Goal: Entertainment & Leisure: Consume media (video, audio)

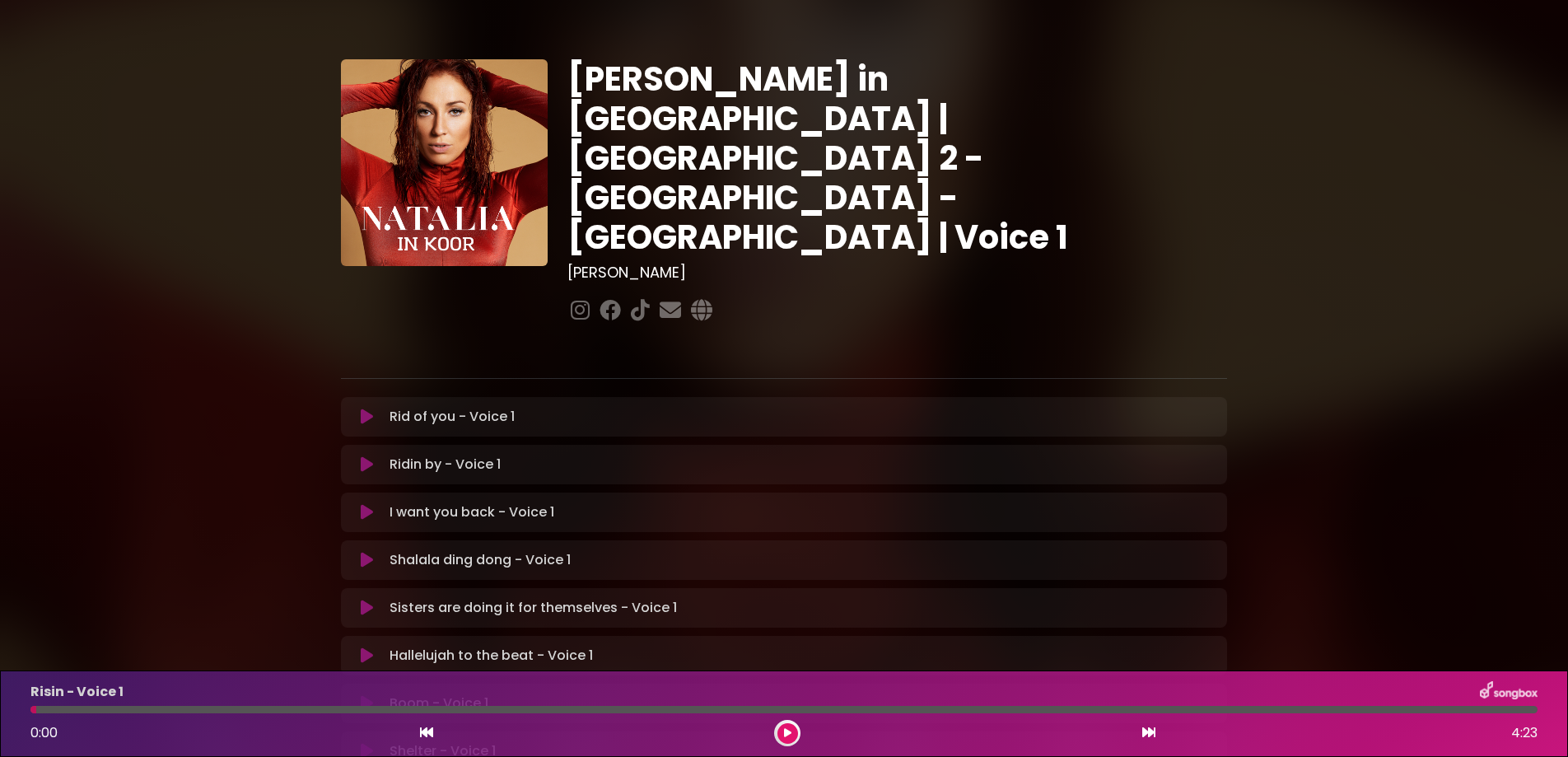
scroll to position [336, 0]
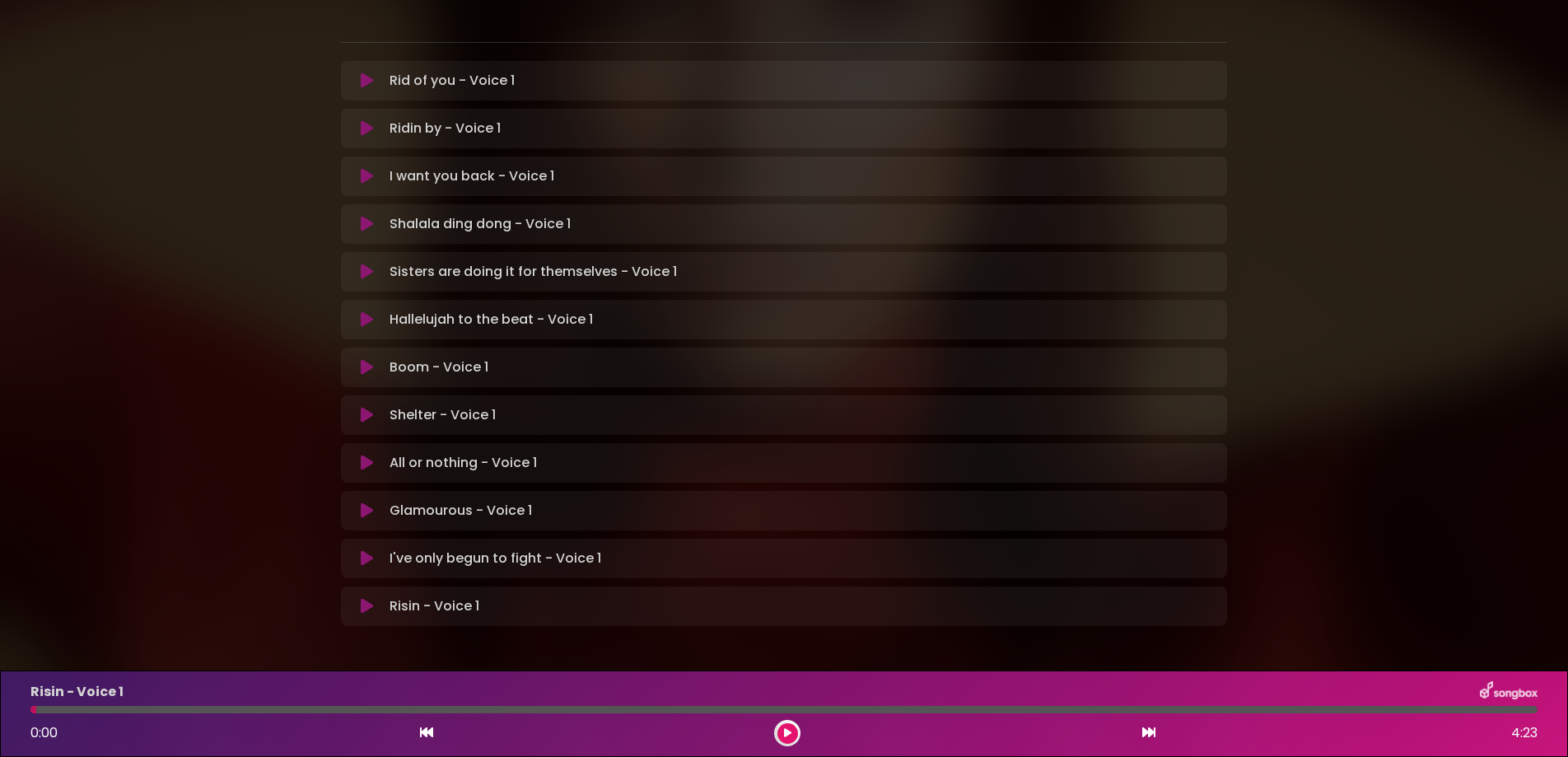
click at [362, 598] on icon at bounding box center [366, 606] width 13 height 17
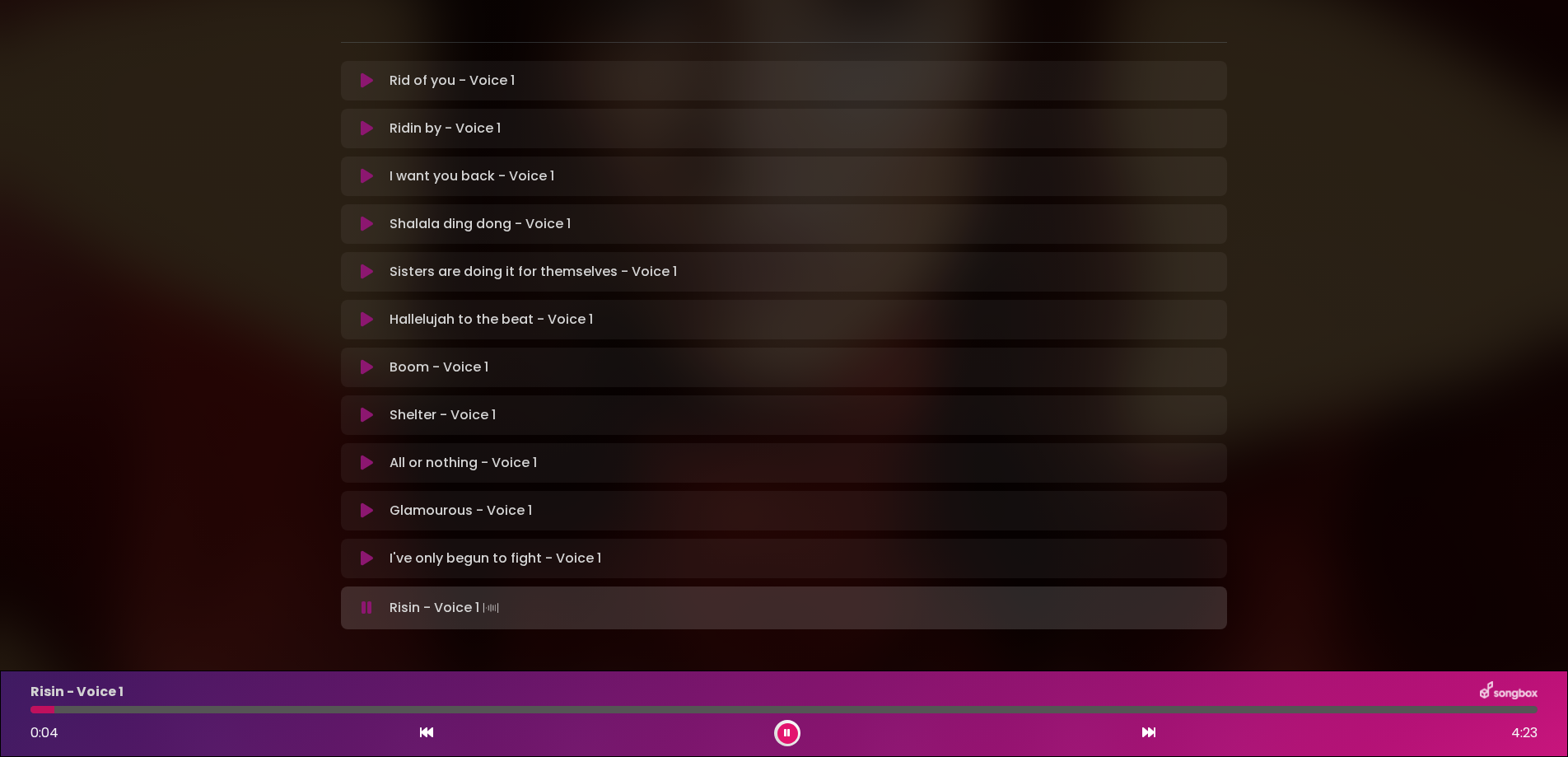
drag, startPoint x: 161, startPoint y: 709, endPoint x: 47, endPoint y: 707, distance: 114.0
click at [47, 707] on div at bounding box center [42, 710] width 23 height 8
click at [34, 706] on div at bounding box center [783, 710] width 1526 height 8
drag, startPoint x: 52, startPoint y: 708, endPoint x: 30, endPoint y: 706, distance: 22.1
click at [30, 706] on div at bounding box center [30, 710] width 1 height 8
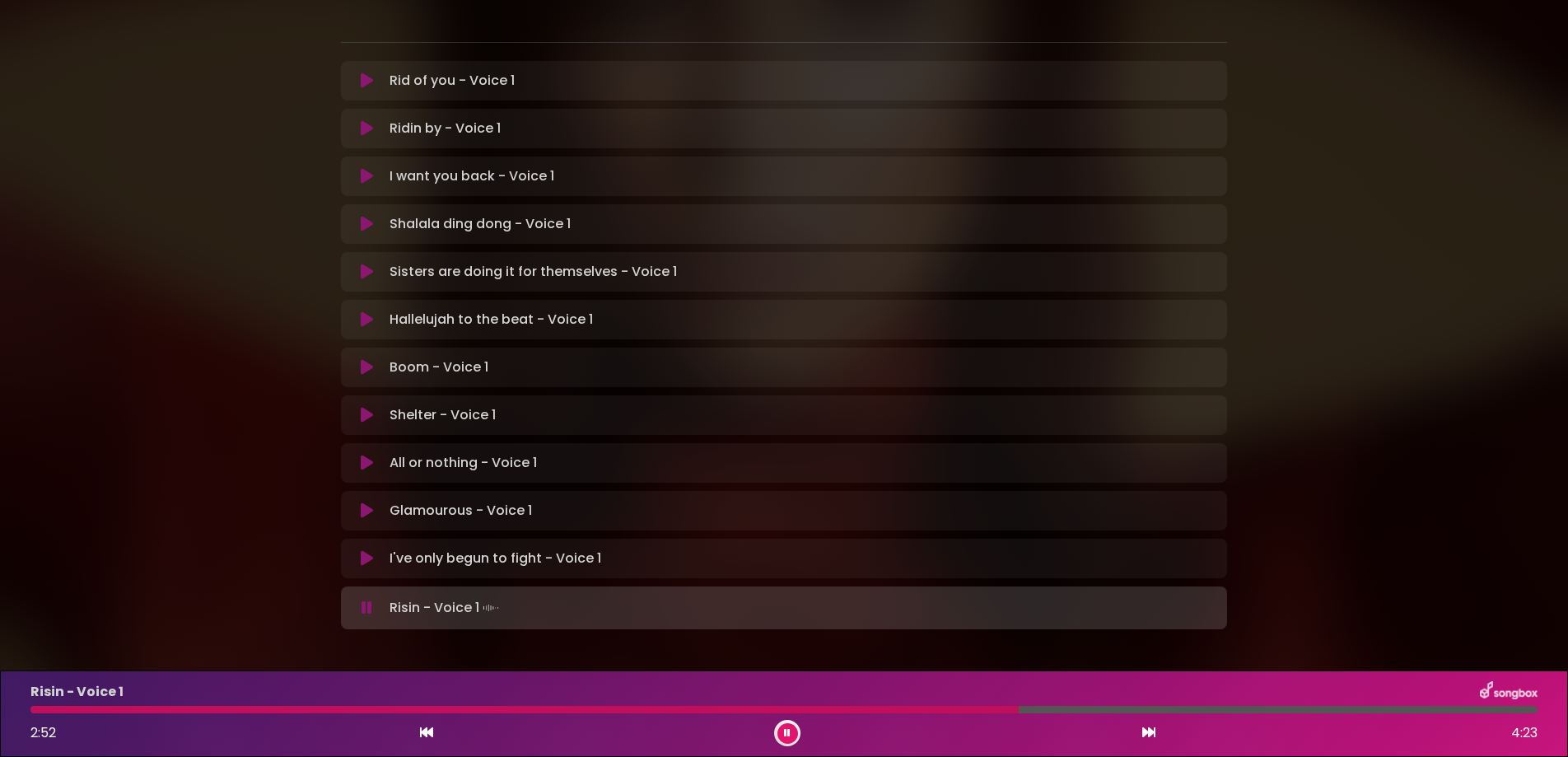
click at [1531, 706] on div at bounding box center [783, 710] width 1506 height 8
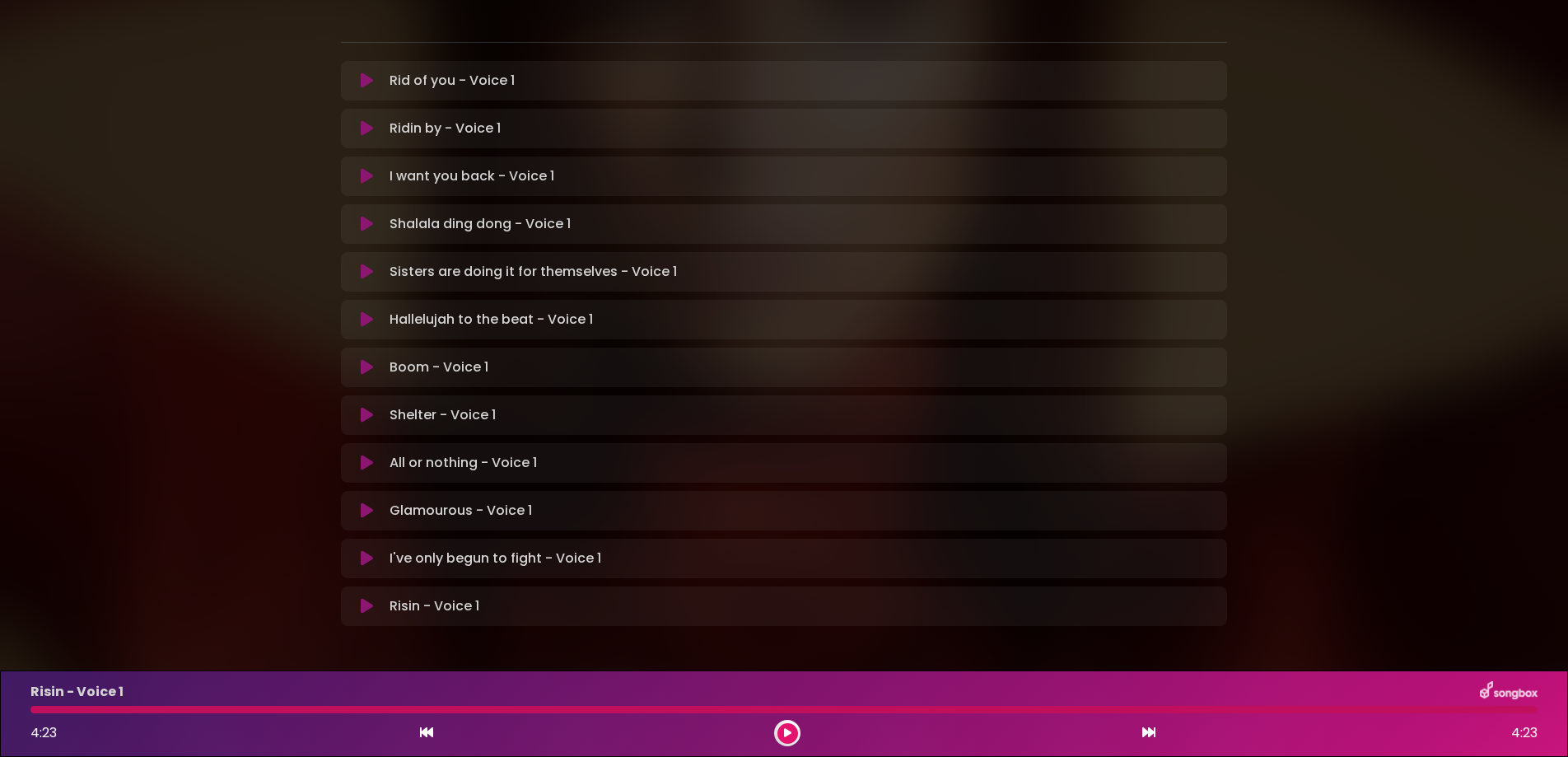
click at [360, 598] on icon at bounding box center [366, 606] width 13 height 17
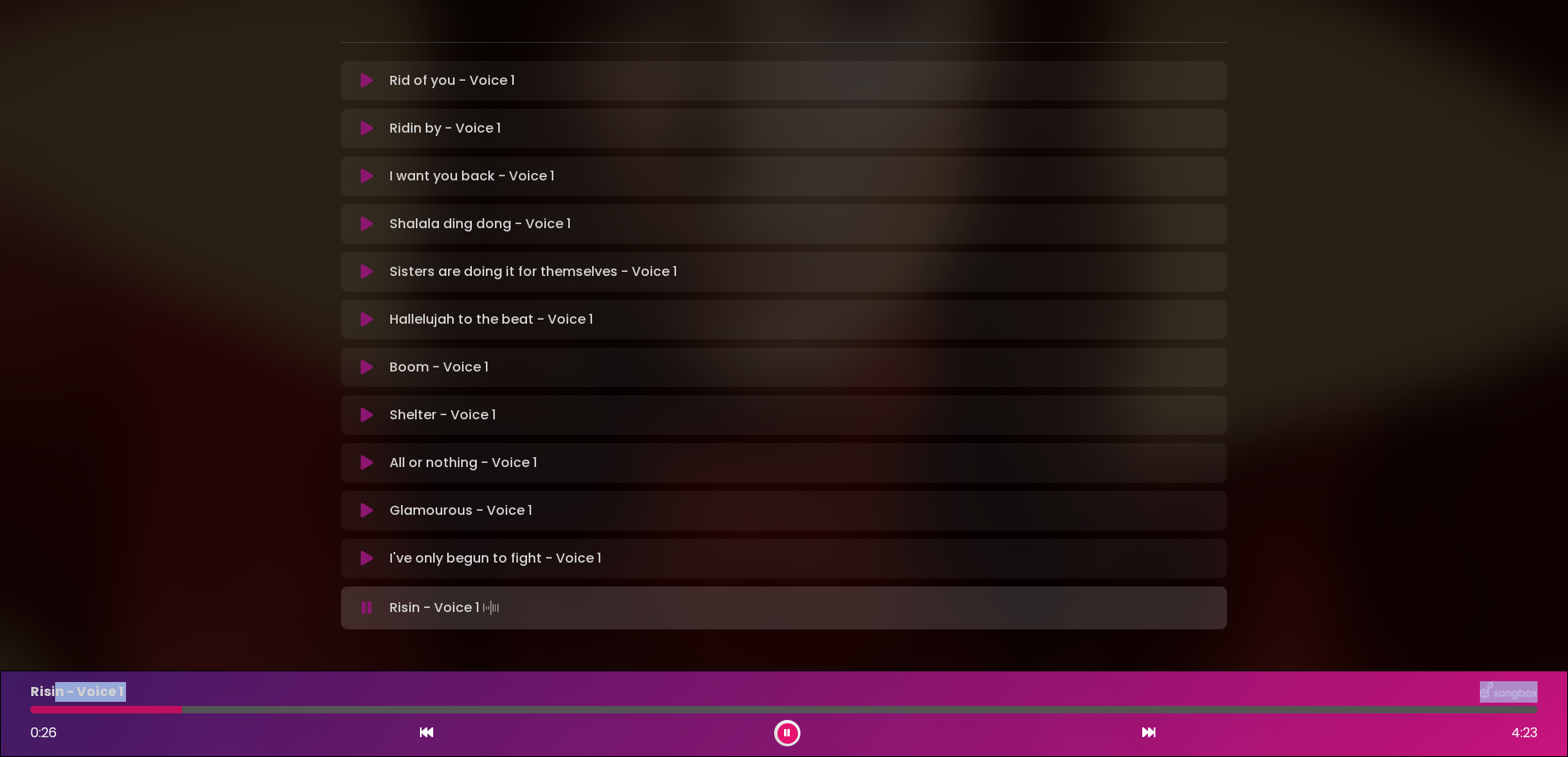
drag, startPoint x: 169, startPoint y: 705, endPoint x: 43, endPoint y: 692, distance: 126.7
click at [54, 692] on div "Risin - Voice 1 0:26 4:23" at bounding box center [783, 713] width 1526 height 65
click at [1526, 710] on div at bounding box center [783, 710] width 1506 height 8
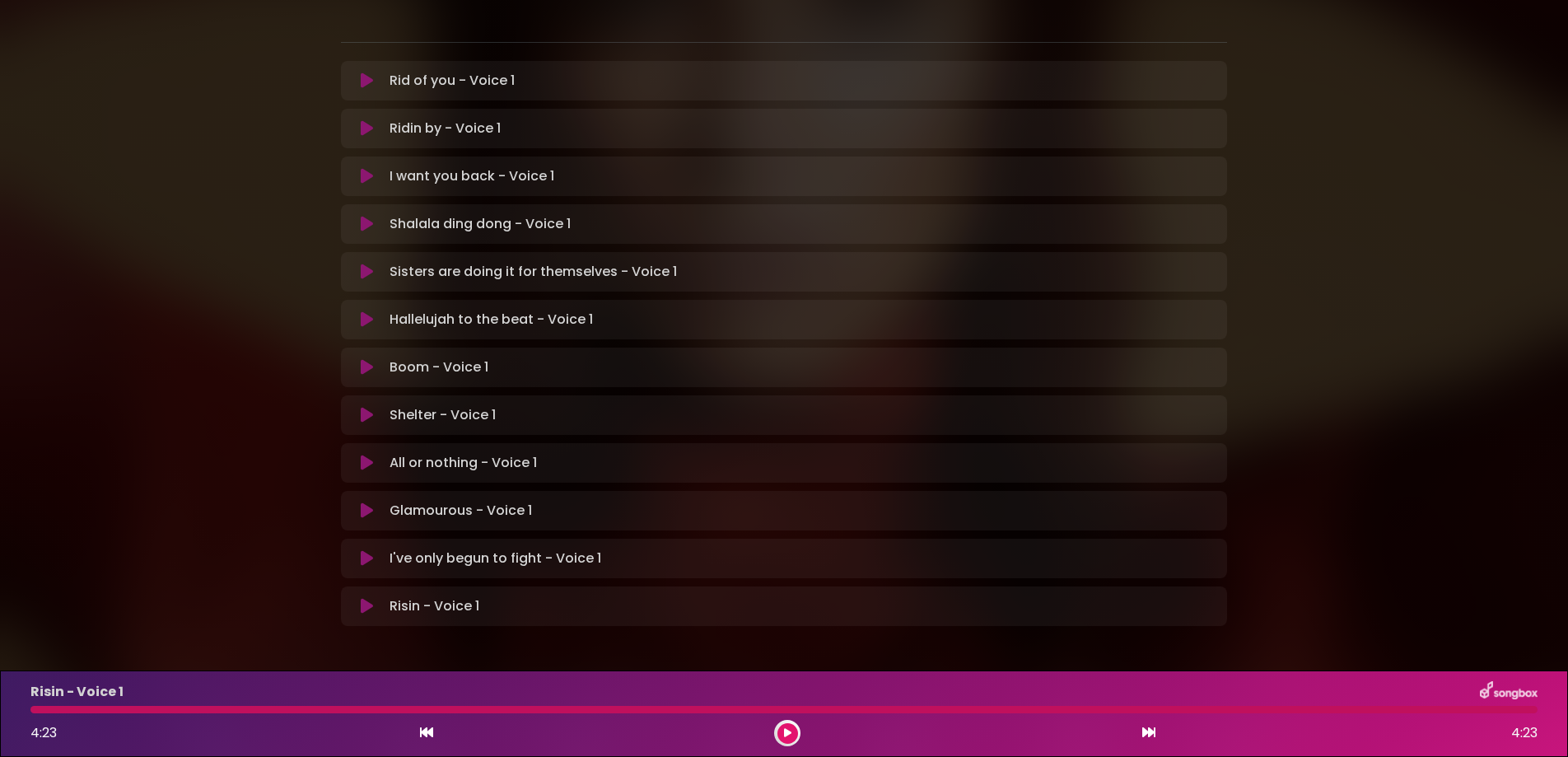
click at [360, 598] on icon at bounding box center [366, 606] width 13 height 17
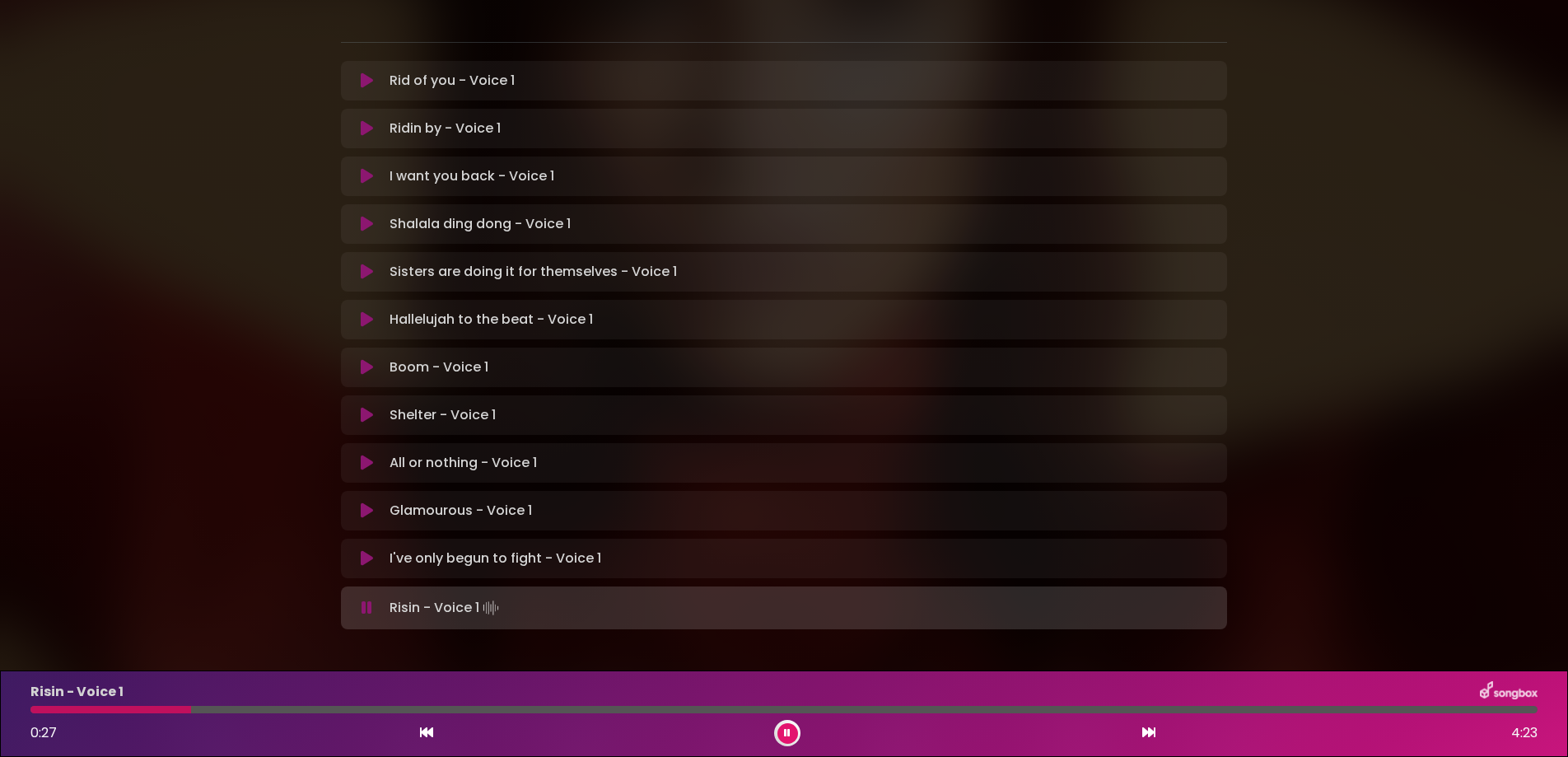
click at [183, 702] on div "Risin - Voice 1 0:27 4:23" at bounding box center [783, 713] width 1526 height 65
drag, startPoint x: 183, startPoint y: 705, endPoint x: 88, endPoint y: 713, distance: 95.3
click at [88, 713] on div "Risin - Voice 1 0:28 4:23" at bounding box center [783, 713] width 1526 height 65
click at [81, 708] on div at bounding box center [114, 710] width 169 height 8
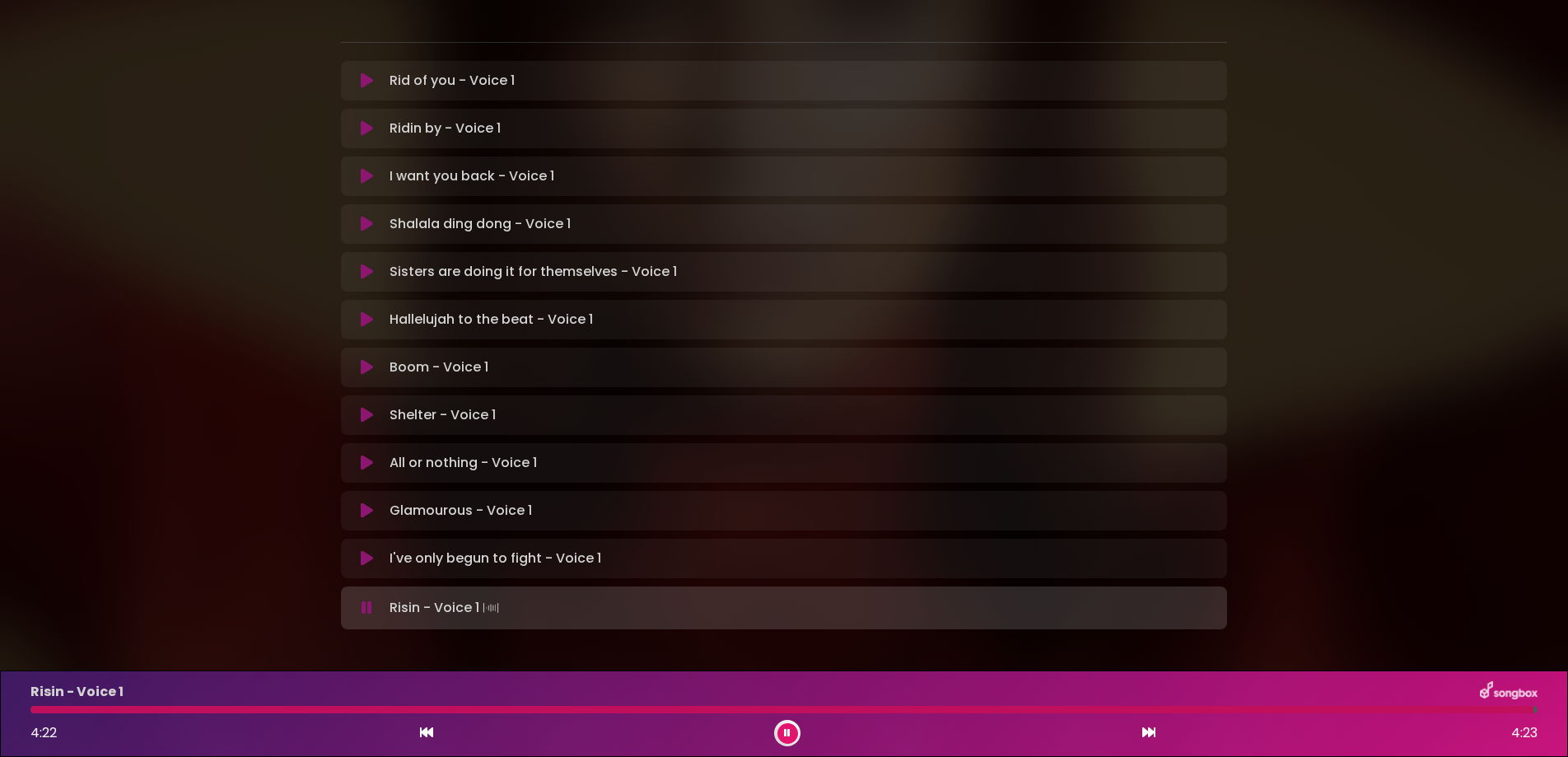
click at [785, 730] on icon at bounding box center [787, 733] width 7 height 10
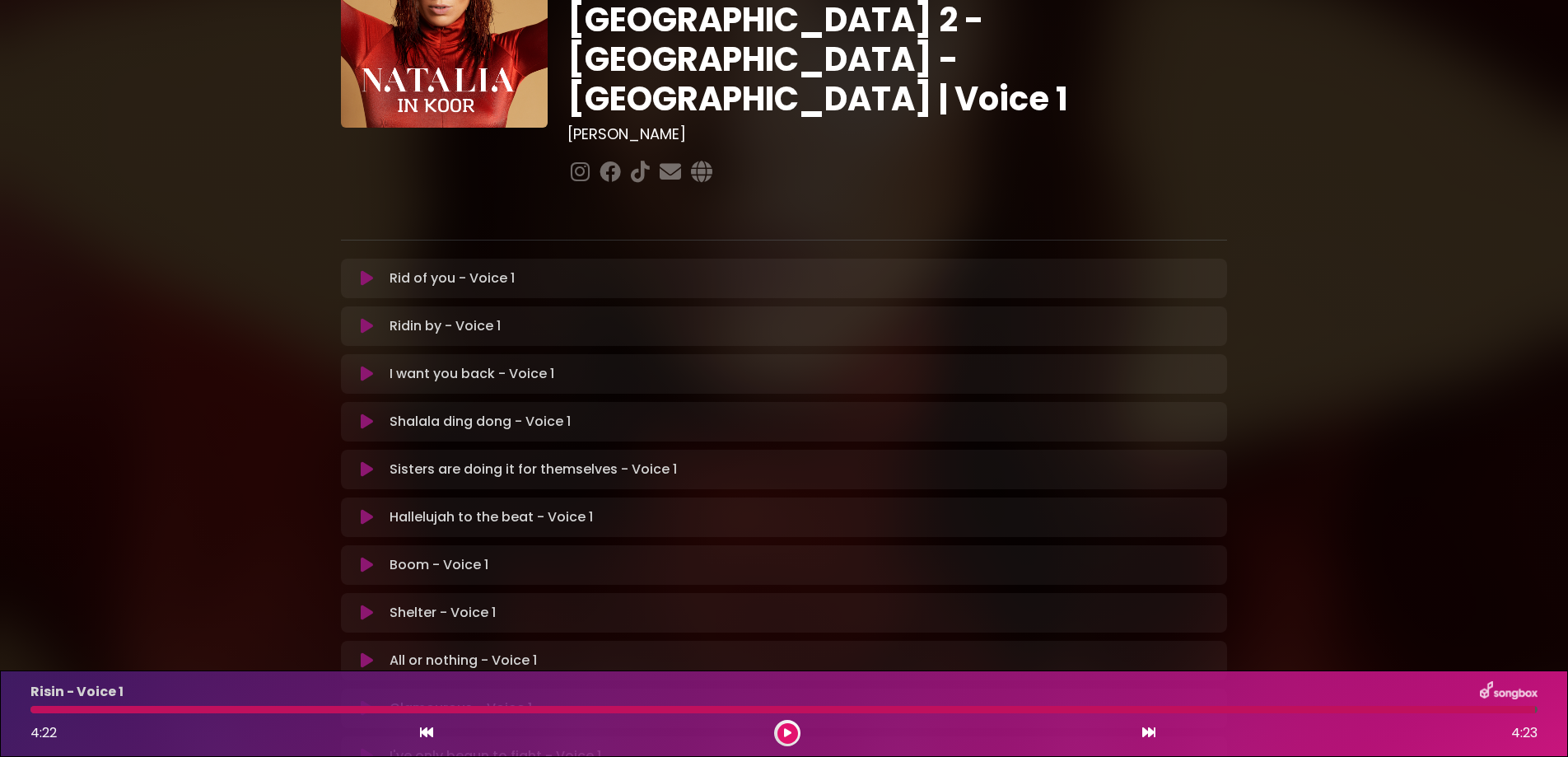
scroll to position [232, 0]
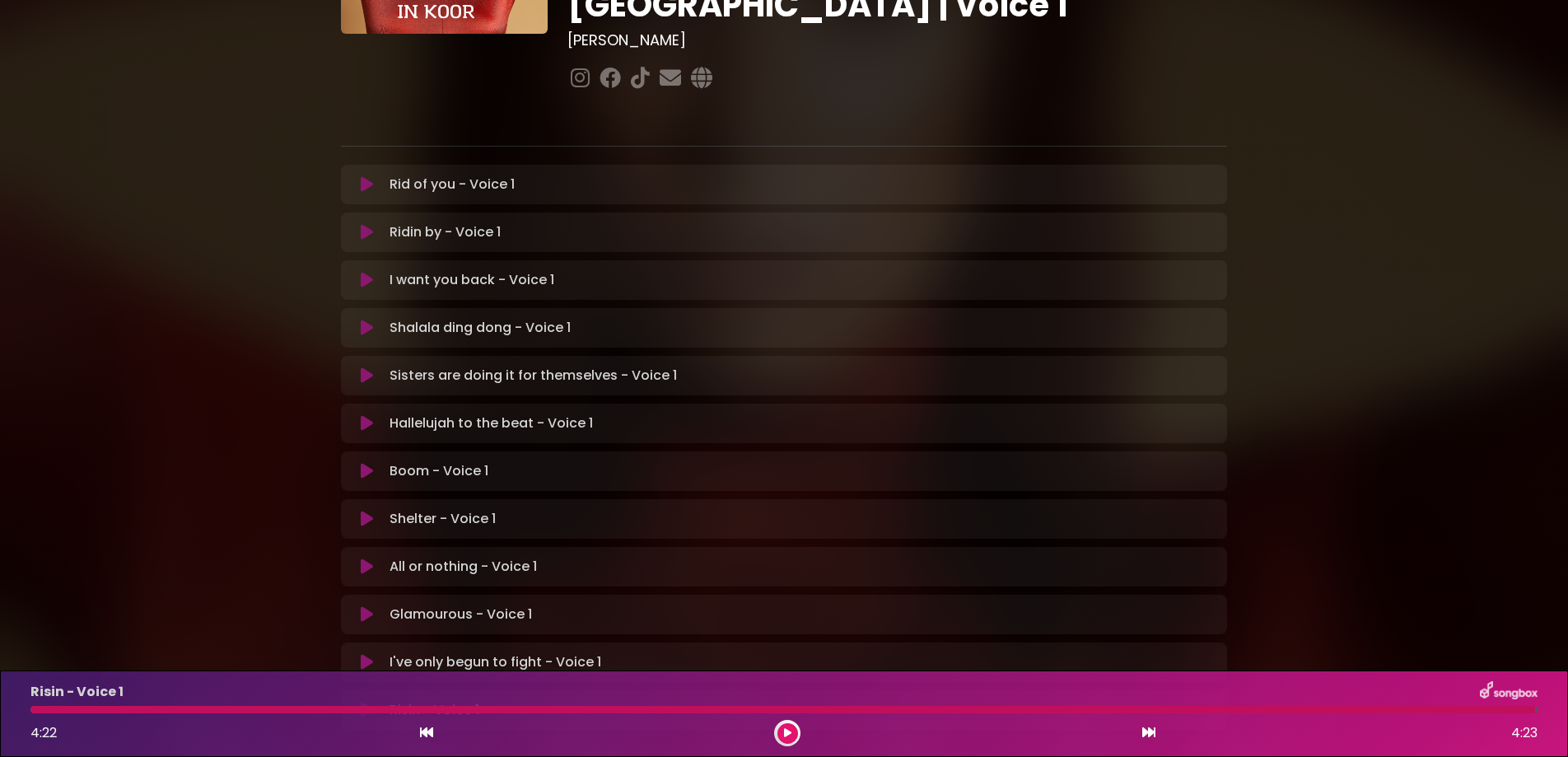
click at [360, 701] on icon at bounding box center [366, 709] width 13 height 17
click at [360, 654] on icon at bounding box center [366, 662] width 13 height 17
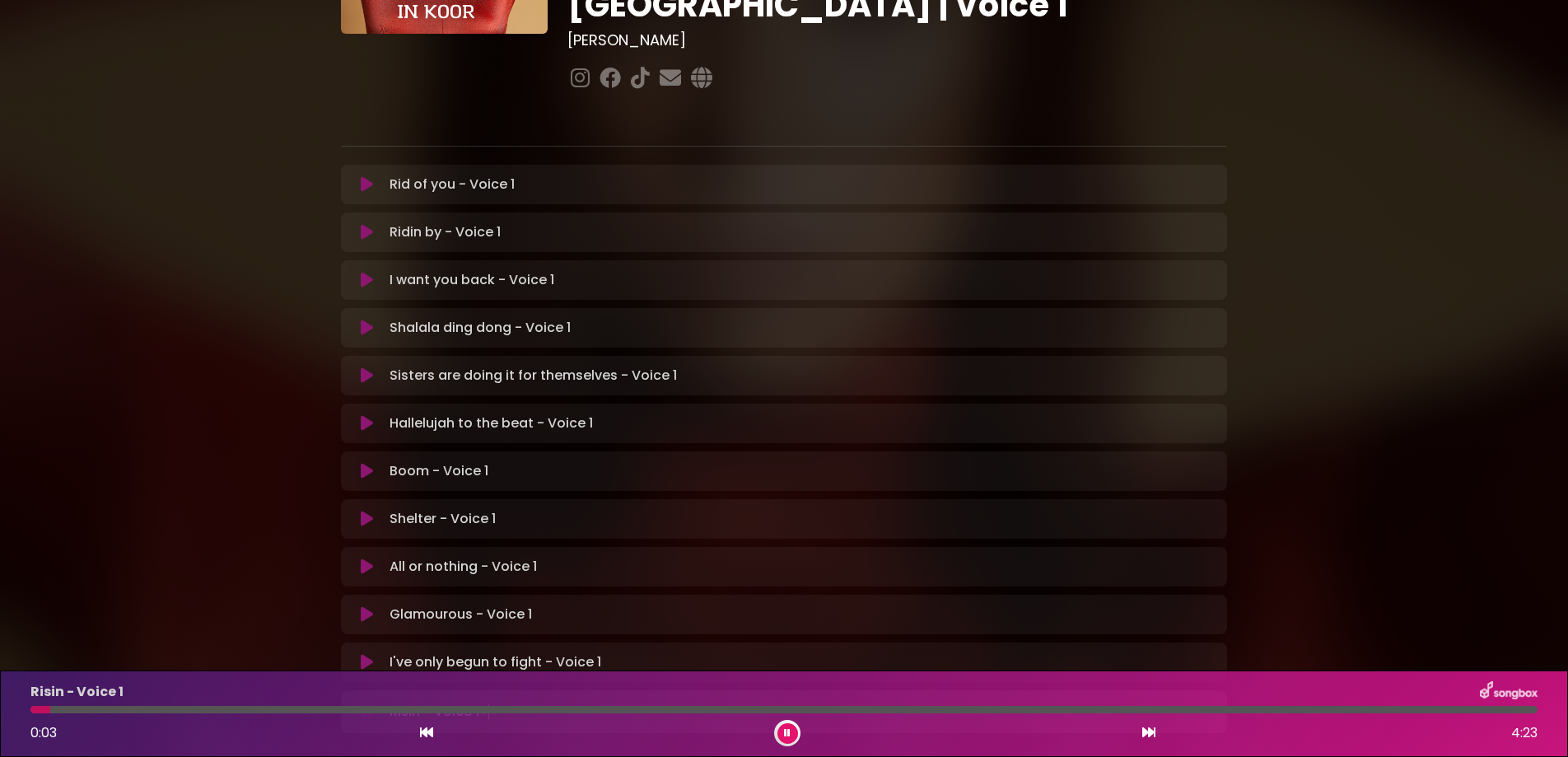
scroll to position [336, 0]
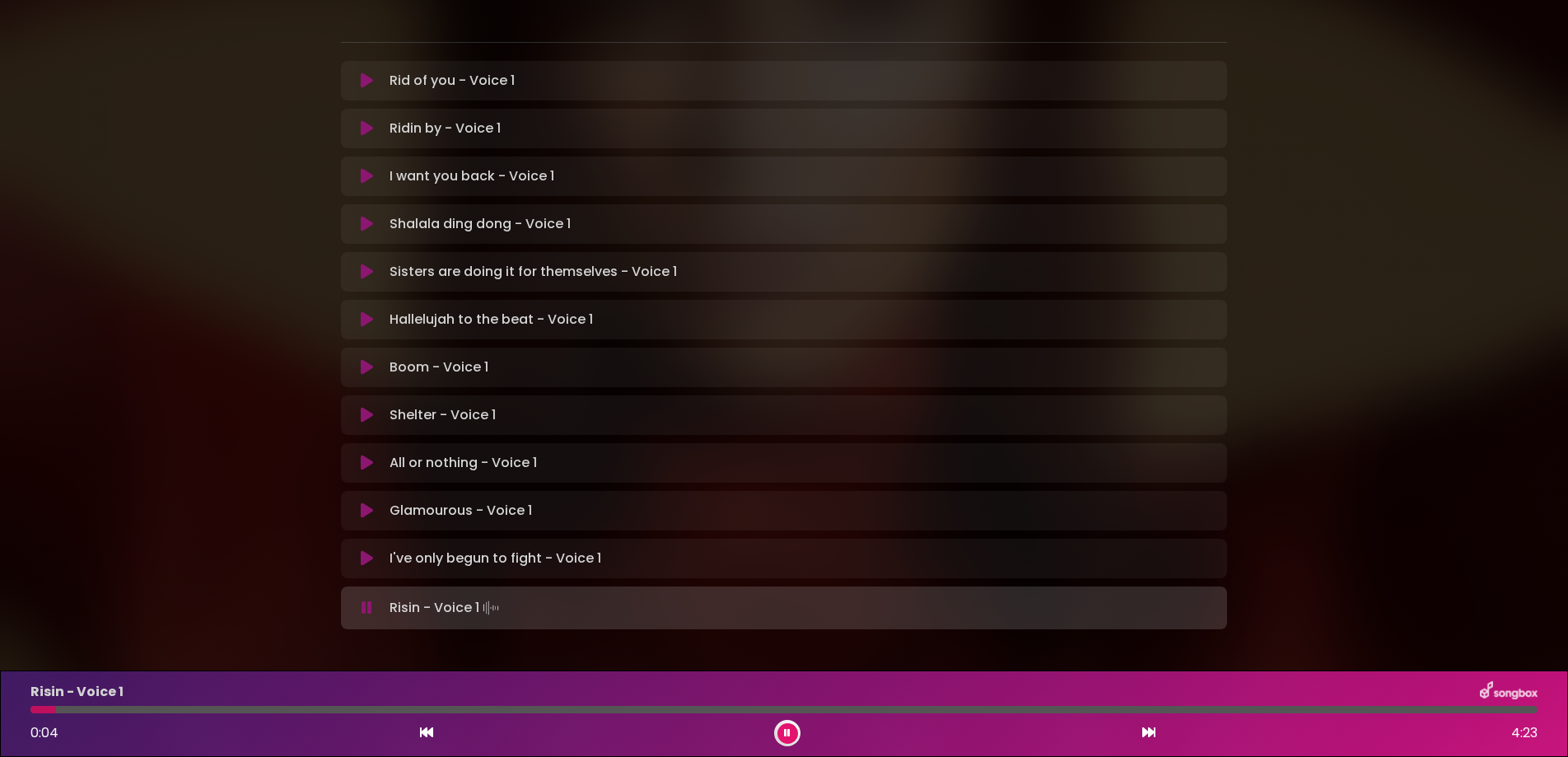
click at [361, 550] on icon at bounding box center [366, 558] width 13 height 17
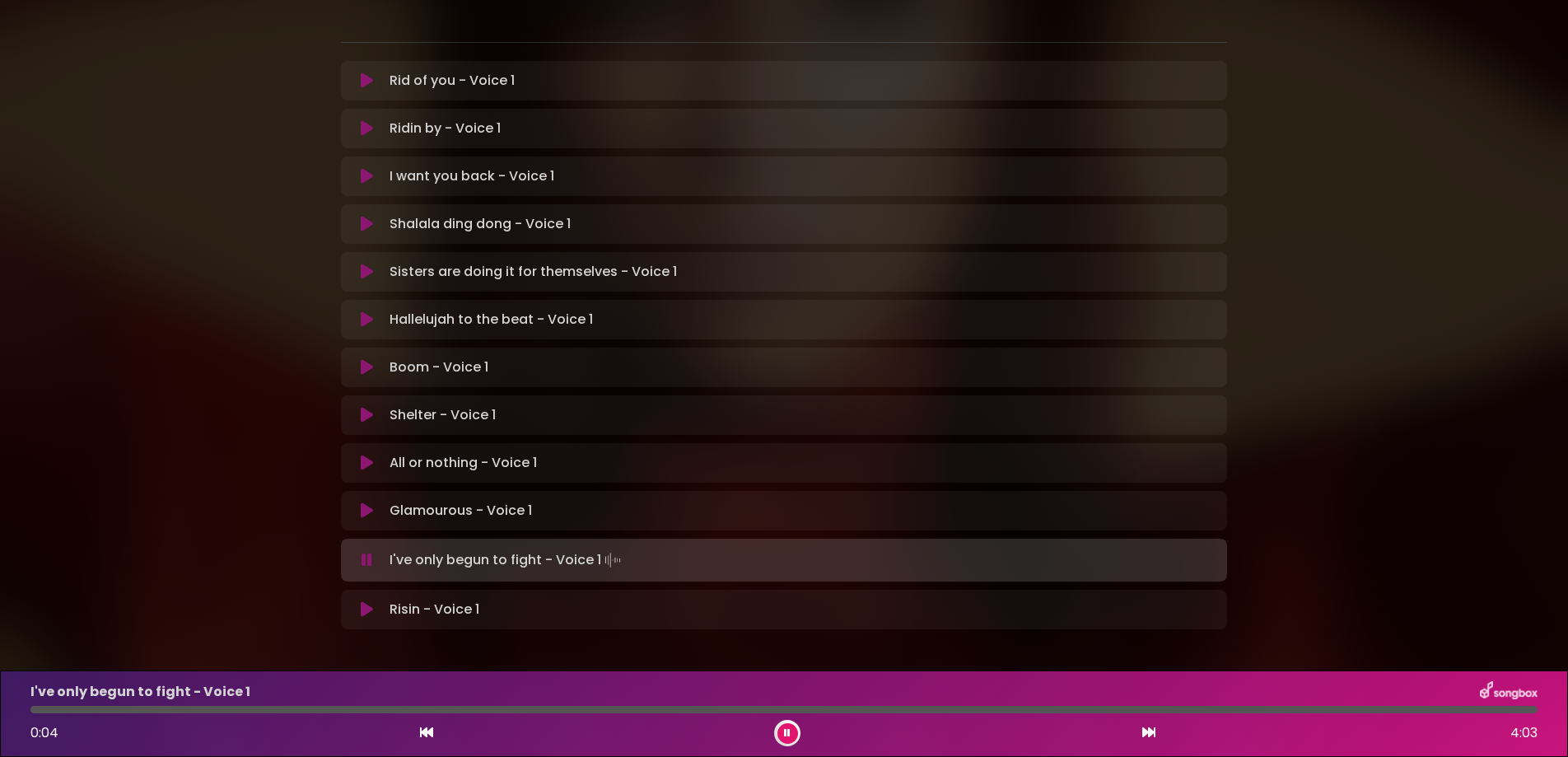
click at [353, 552] on button at bounding box center [366, 560] width 32 height 17
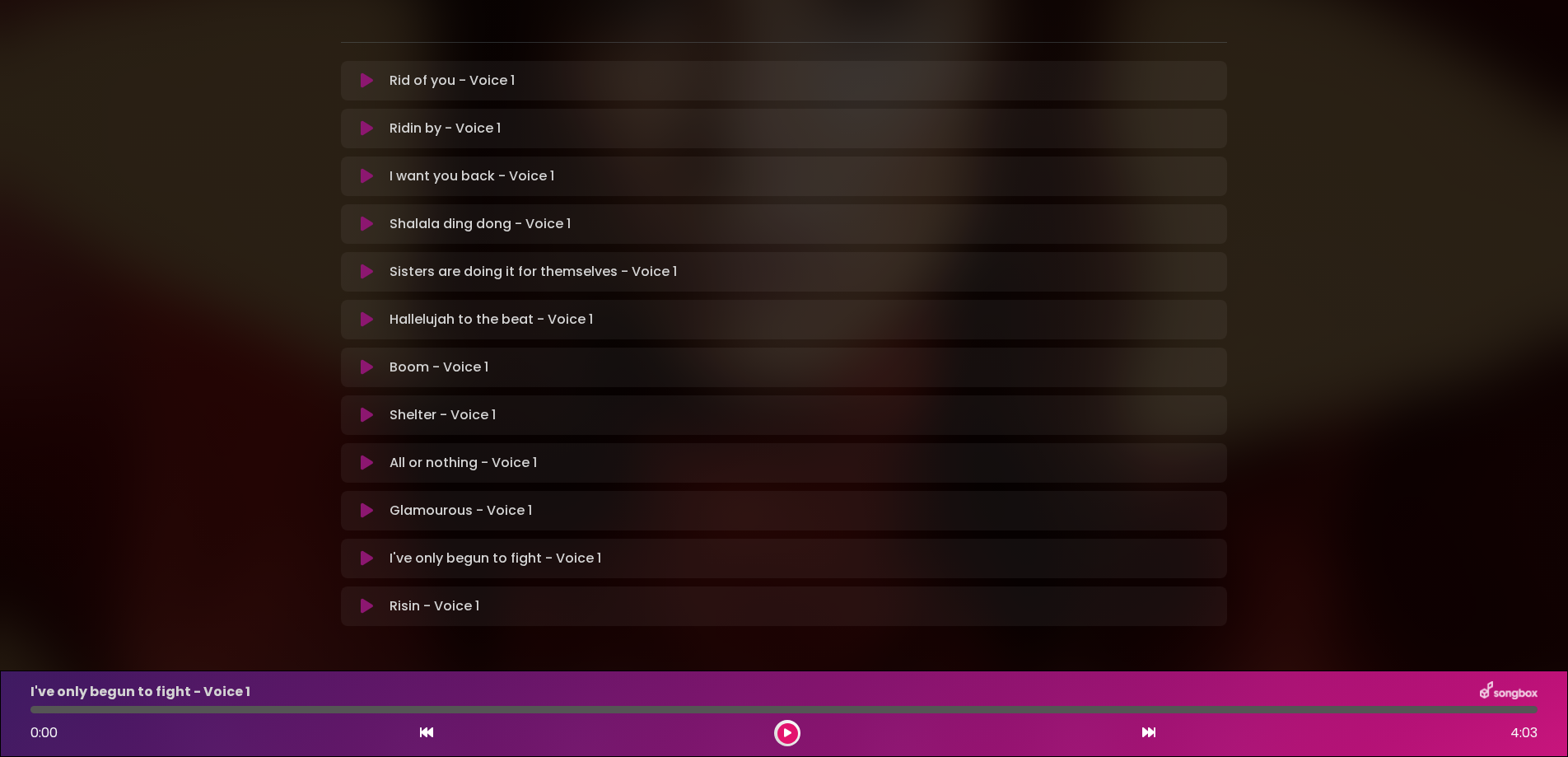
click at [360, 550] on icon at bounding box center [366, 558] width 13 height 17
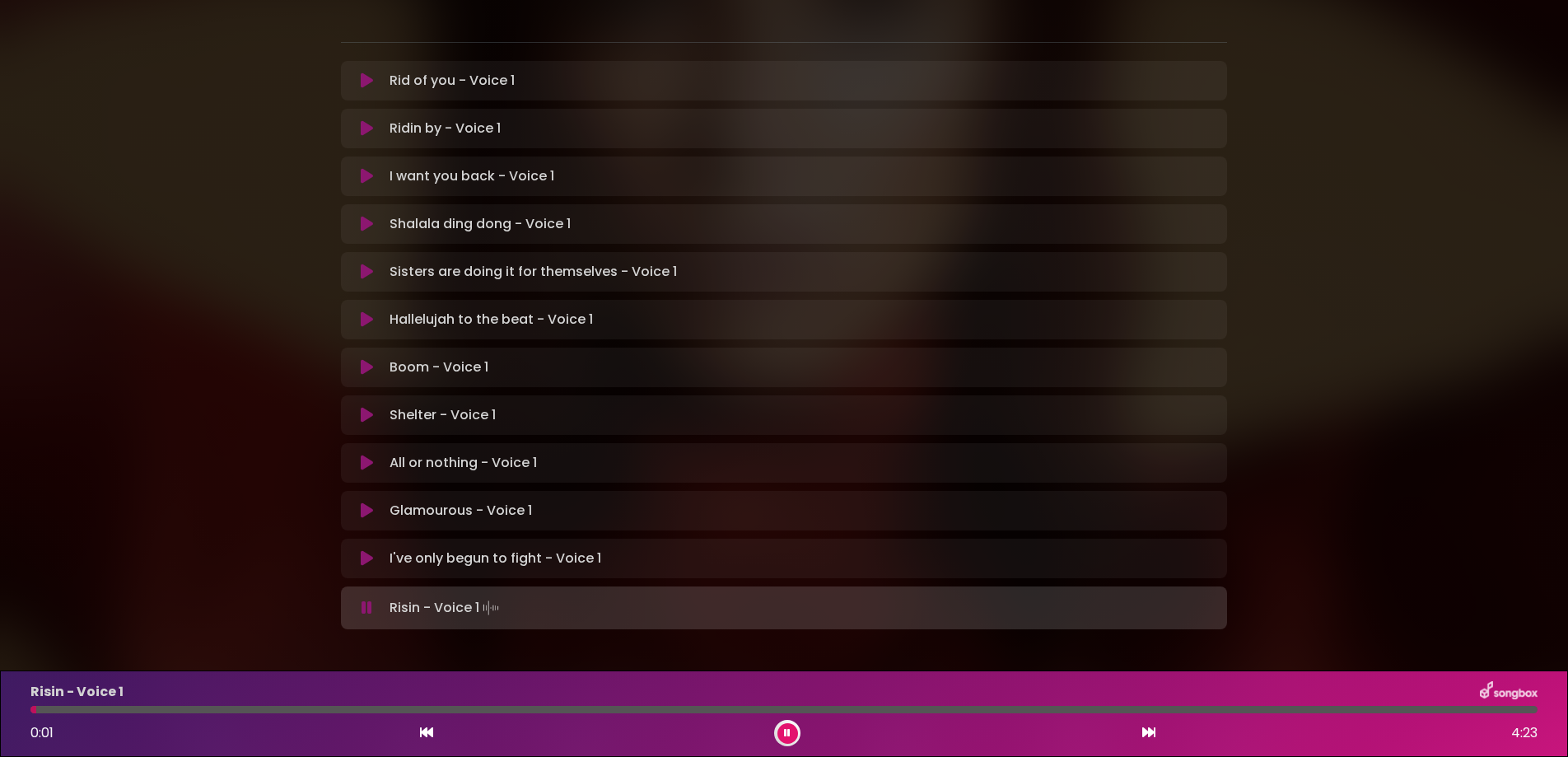
click at [363, 502] on icon at bounding box center [366, 510] width 13 height 17
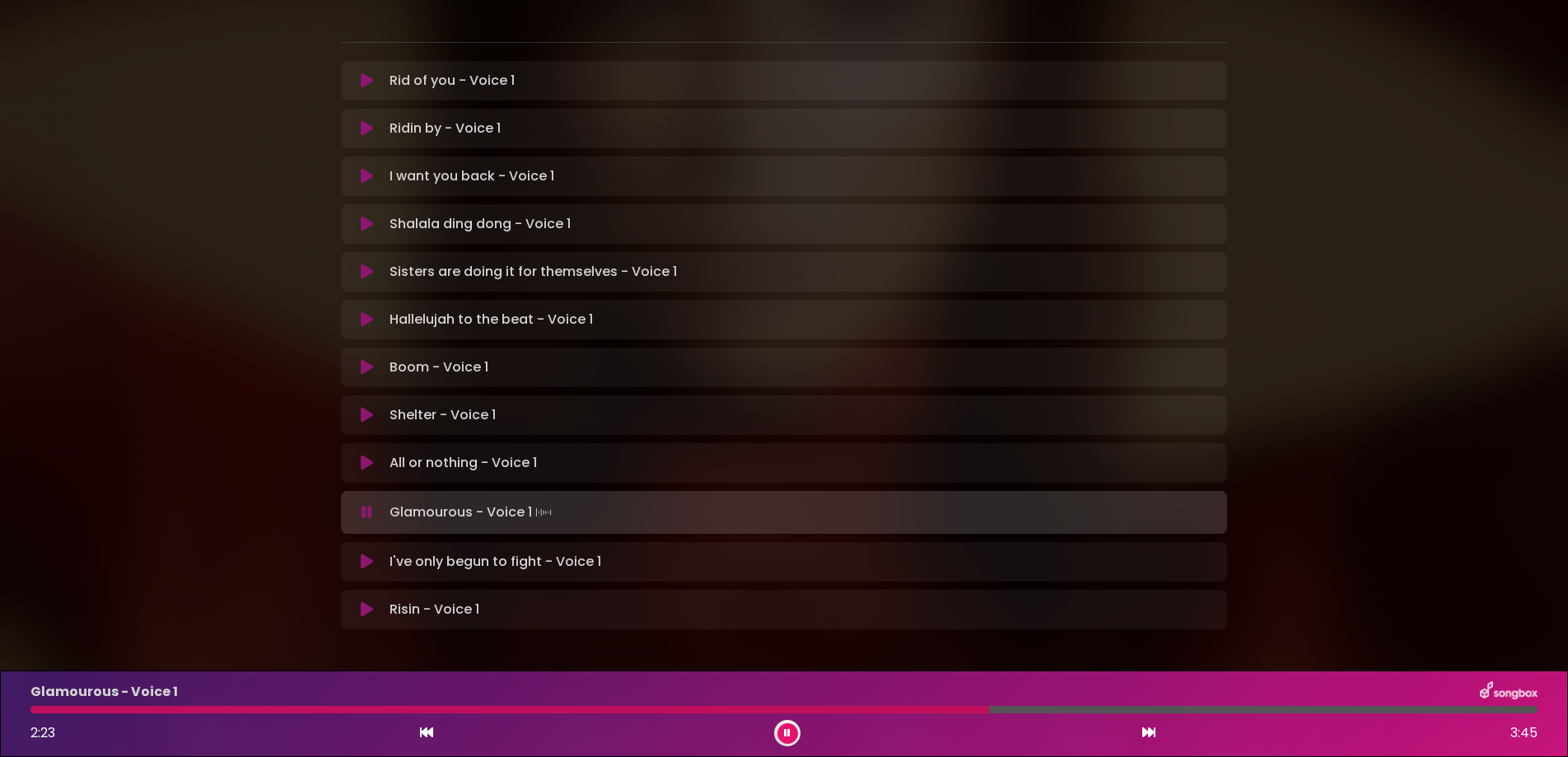
click at [1529, 705] on div "Glamourous - Voice 1 2:23 3:45" at bounding box center [783, 713] width 1526 height 65
click at [1523, 711] on div at bounding box center [783, 710] width 1506 height 8
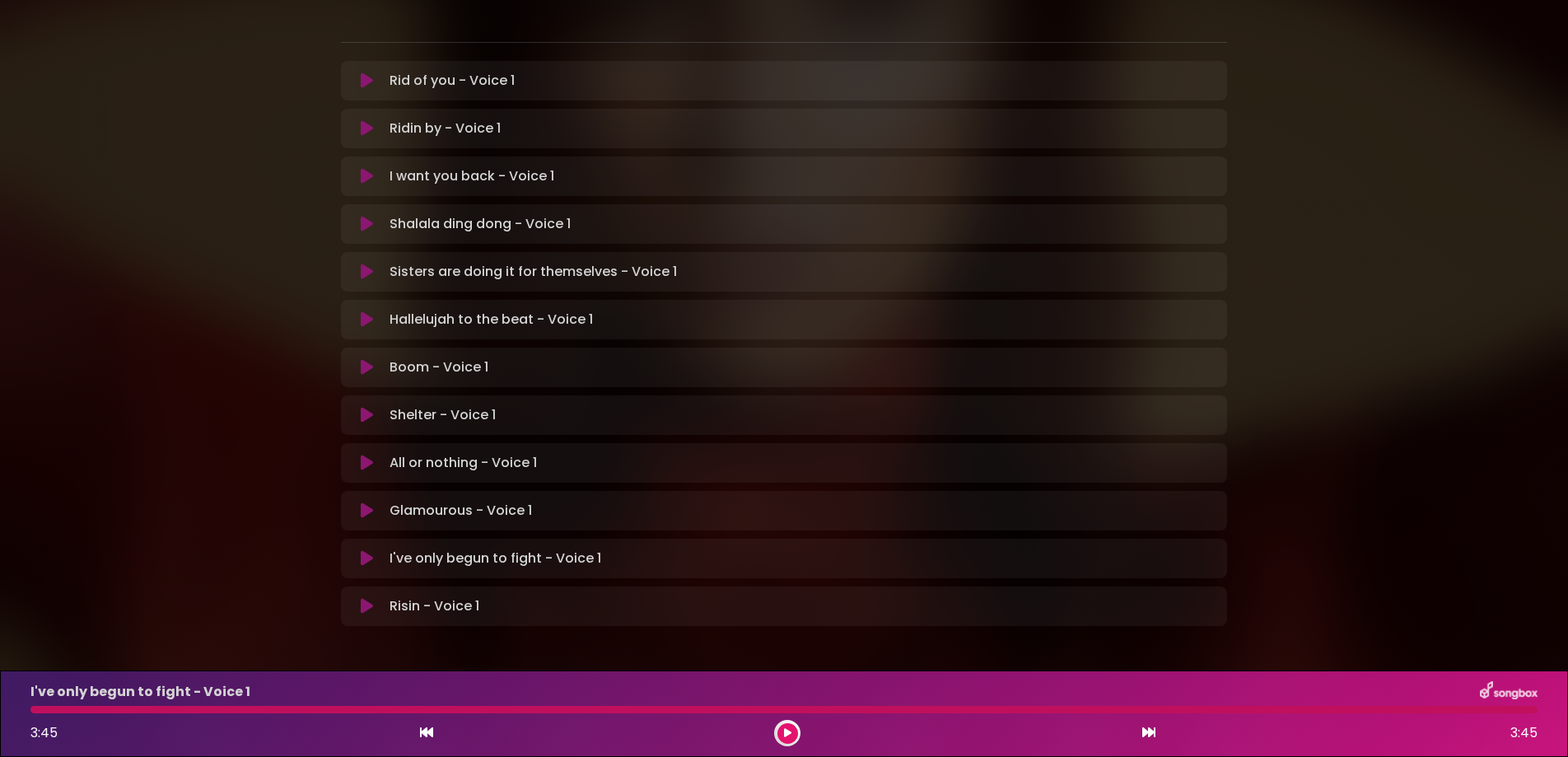
click at [362, 502] on icon at bounding box center [366, 510] width 13 height 17
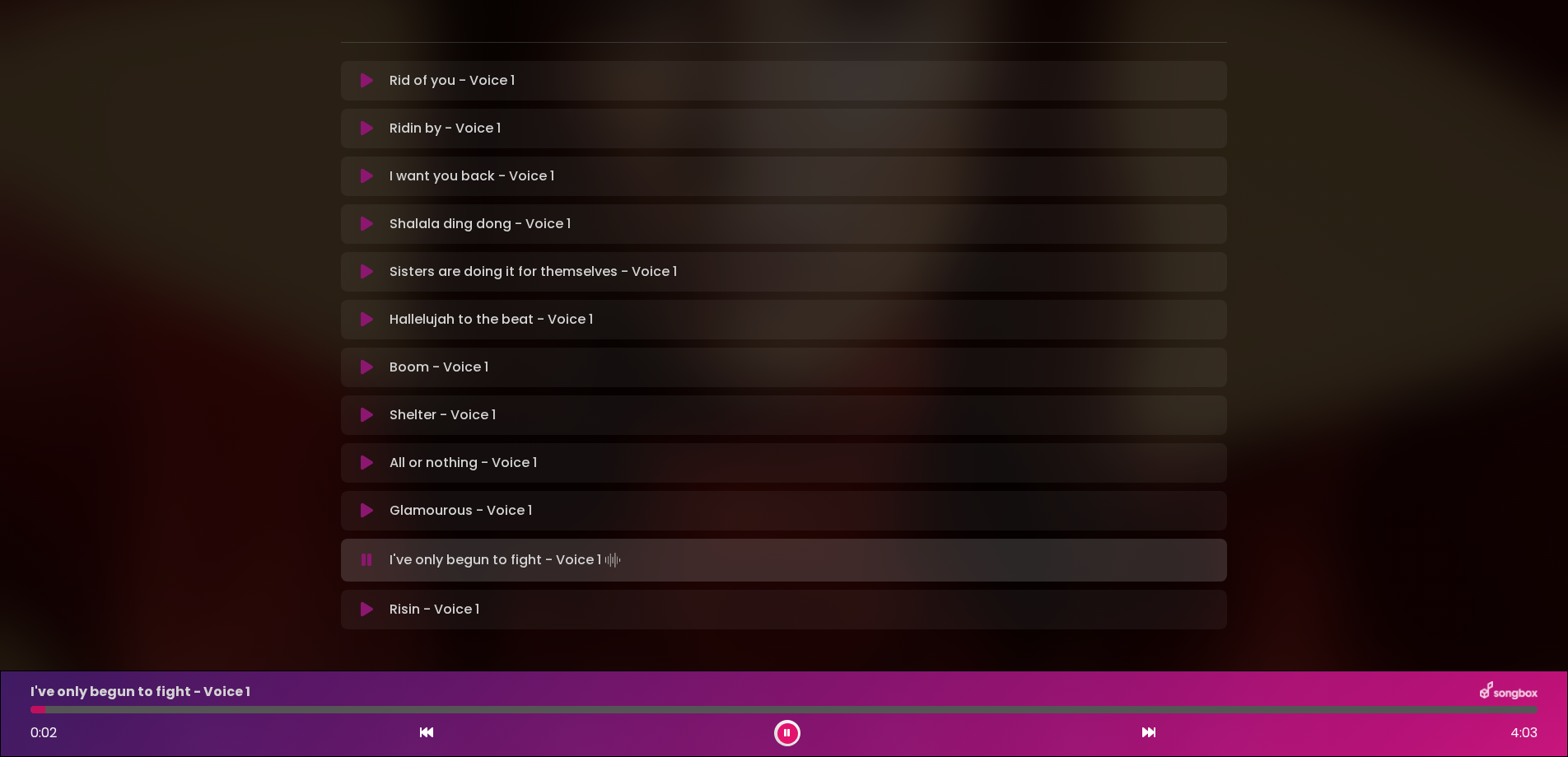
click at [360, 502] on icon at bounding box center [366, 510] width 13 height 17
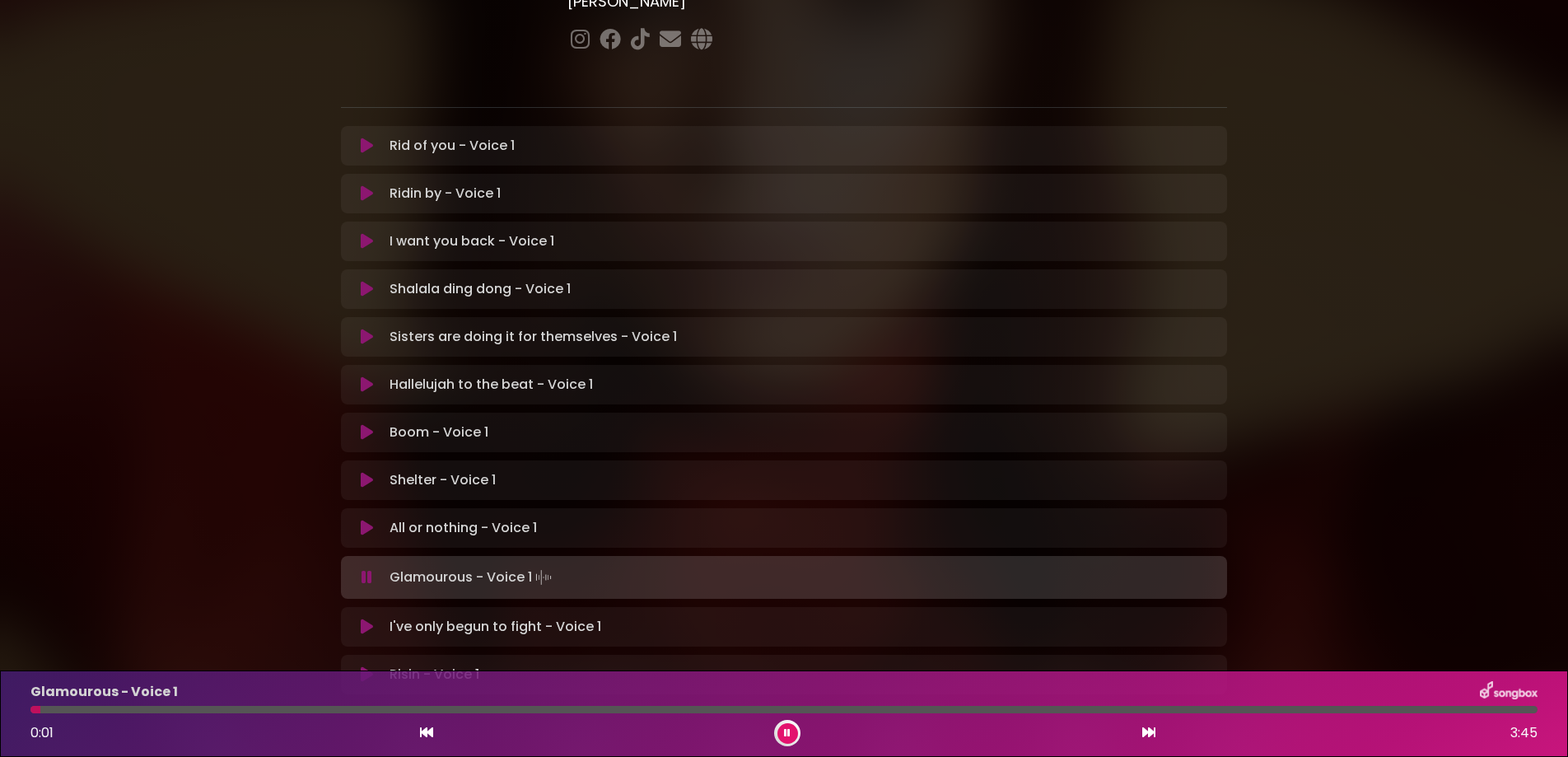
scroll to position [312, 0]
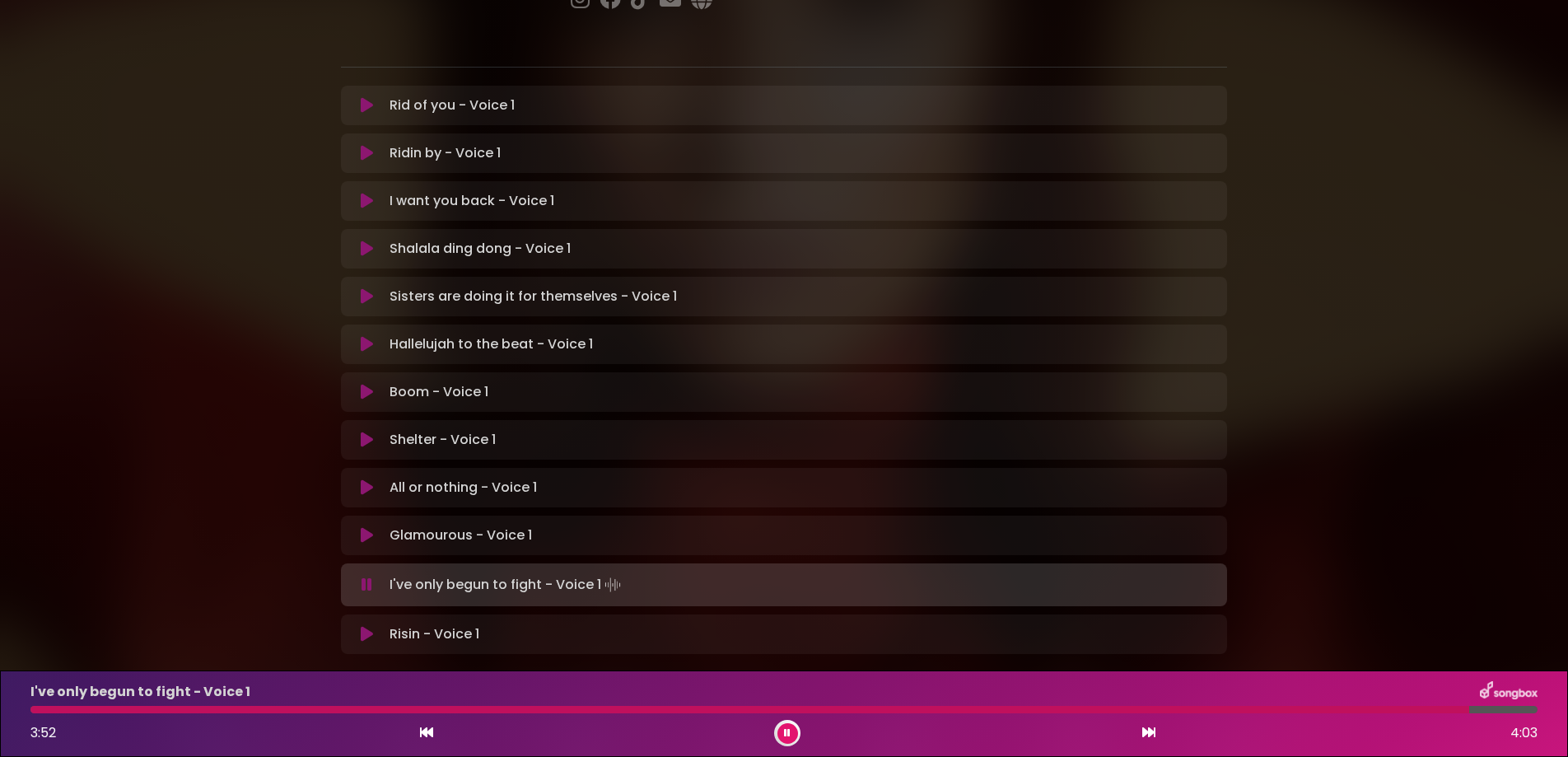
click at [360, 480] on icon at bounding box center [366, 487] width 13 height 17
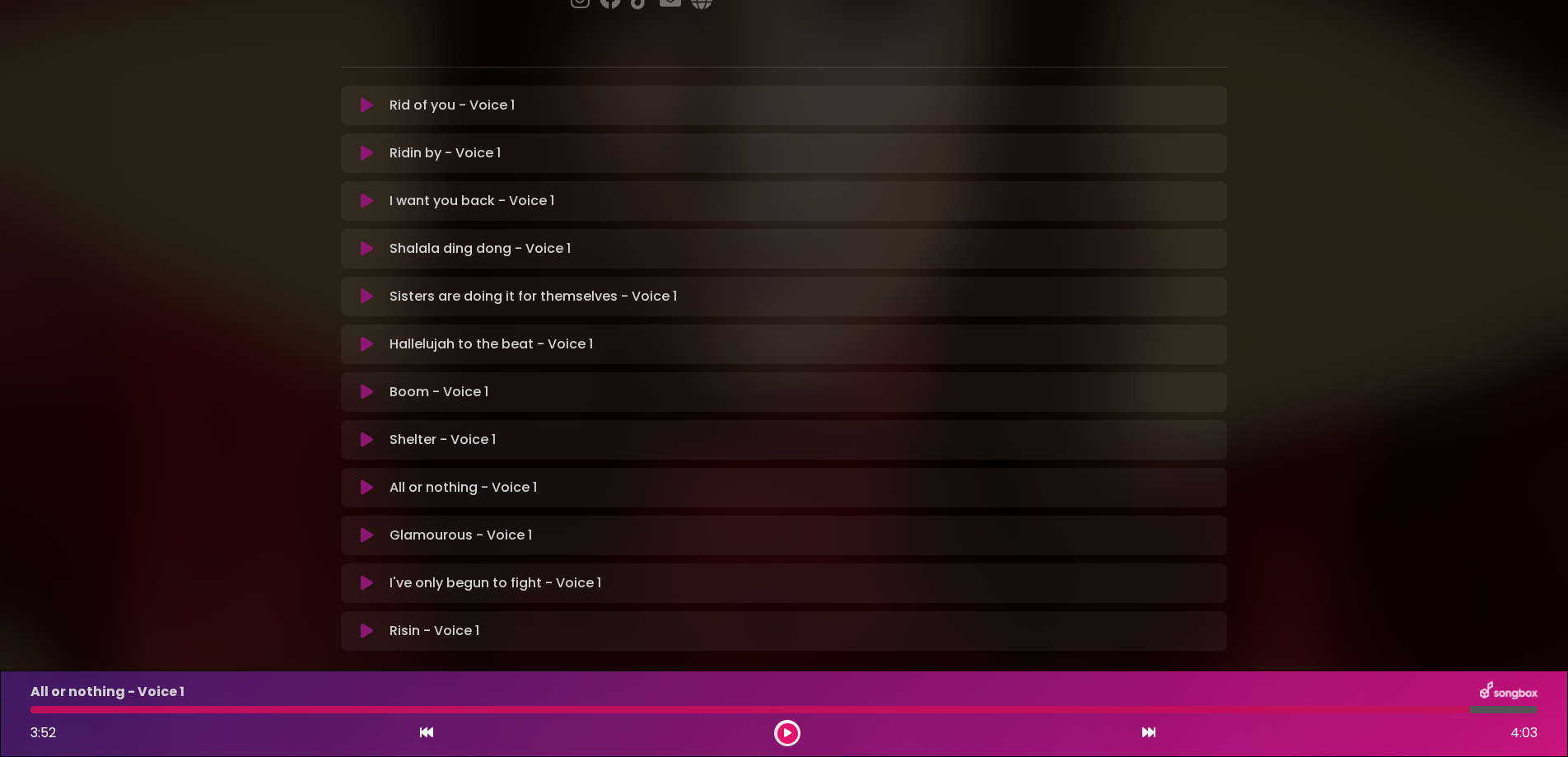
click at [360, 480] on icon at bounding box center [366, 487] width 13 height 17
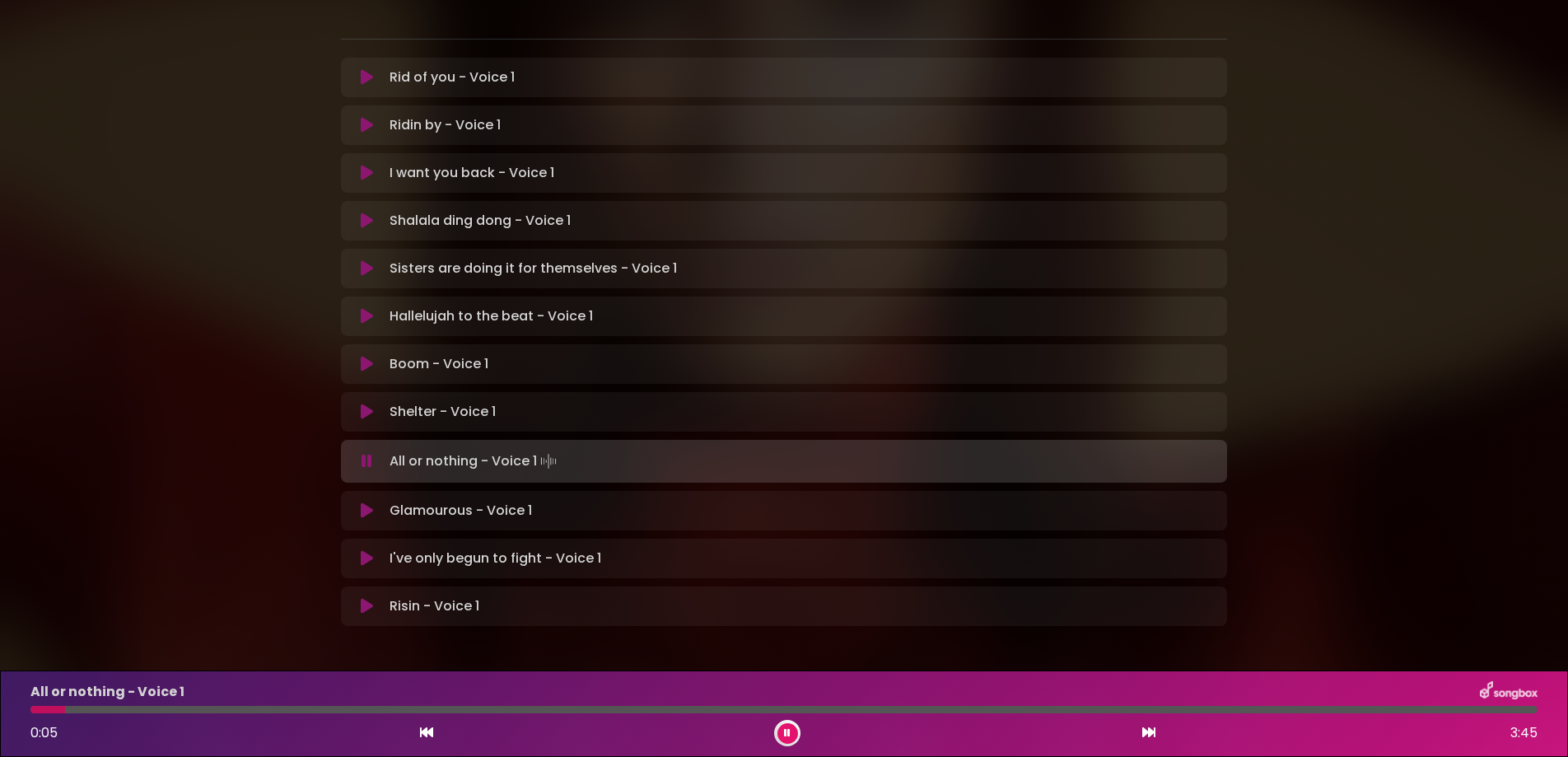
scroll to position [235, 0]
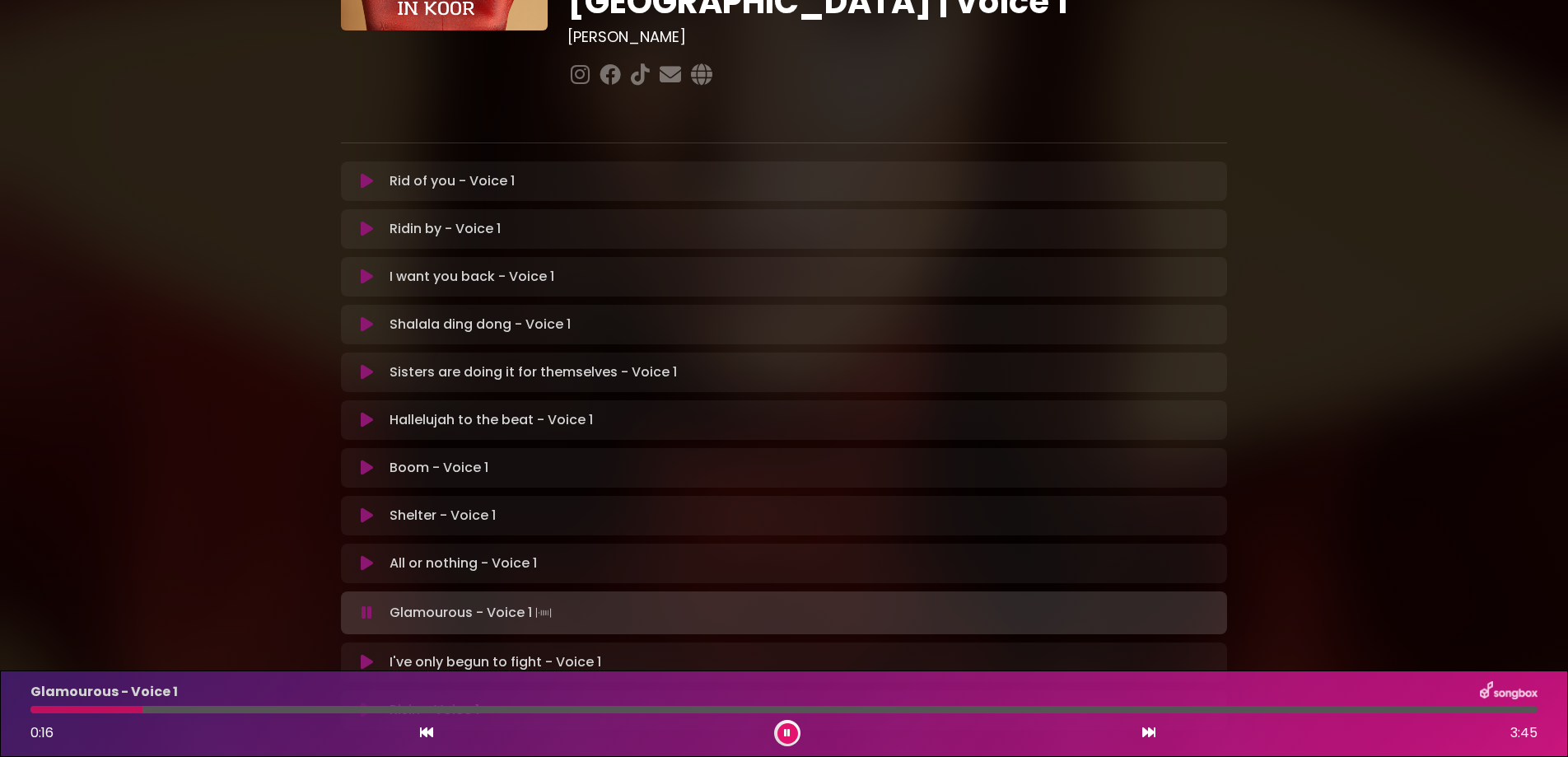
click at [360, 507] on icon at bounding box center [366, 515] width 13 height 17
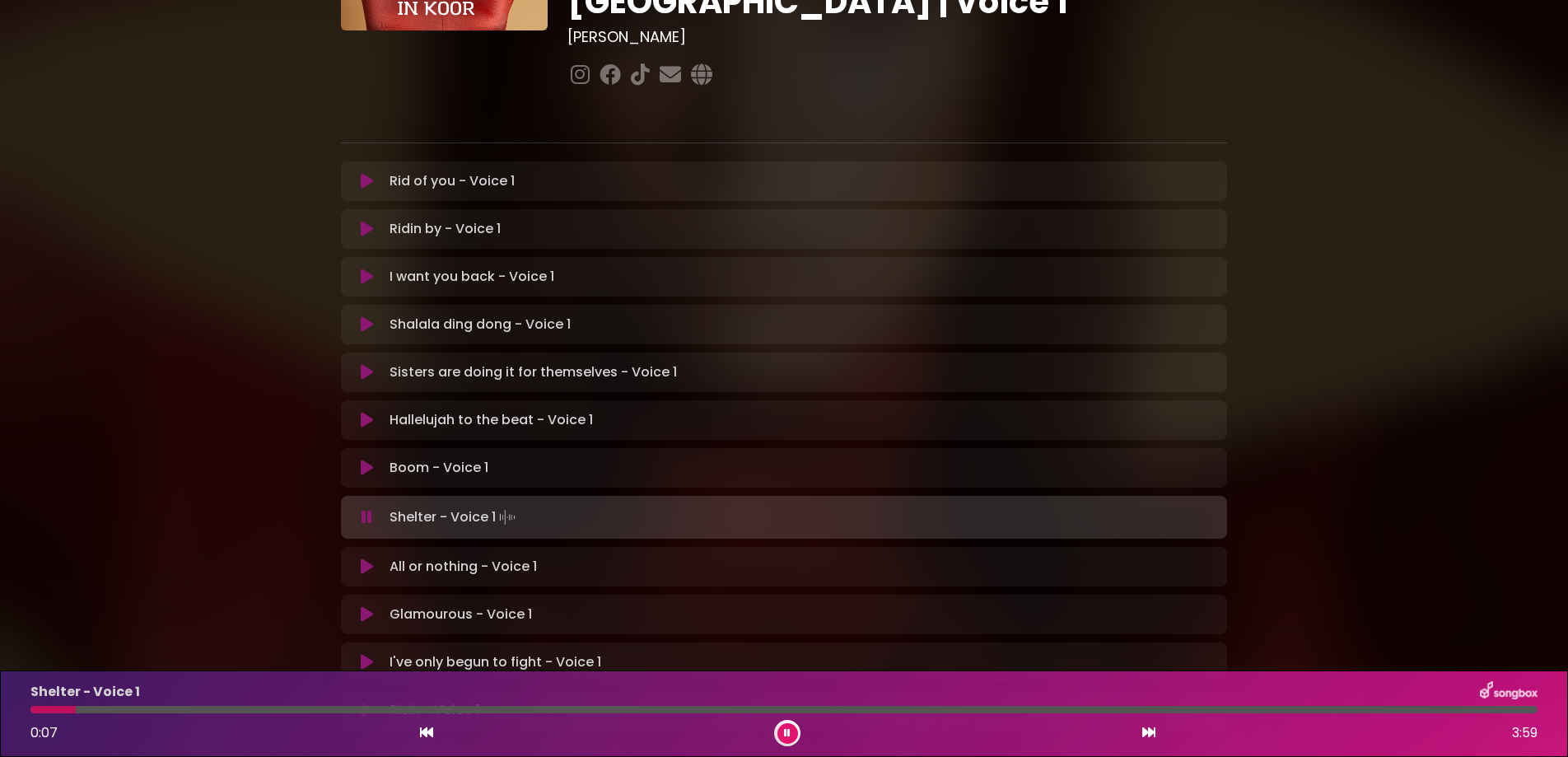
click at [214, 704] on div "Shelter - Voice 1 0:07 3:59" at bounding box center [783, 713] width 1526 height 65
click at [240, 709] on div at bounding box center [783, 710] width 1506 height 8
click at [215, 709] on div at bounding box center [139, 710] width 218 height 8
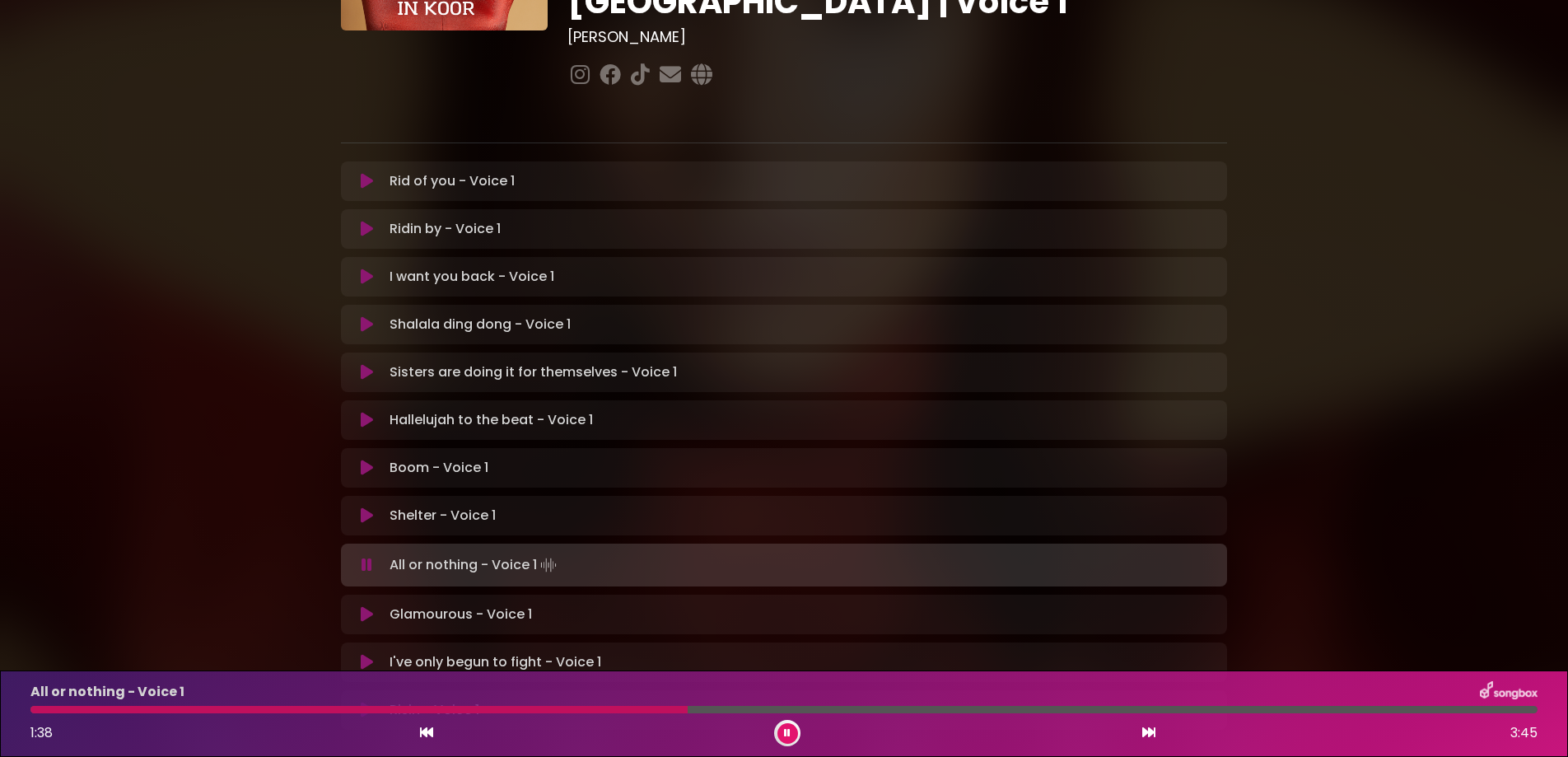
click at [360, 507] on icon at bounding box center [366, 515] width 13 height 17
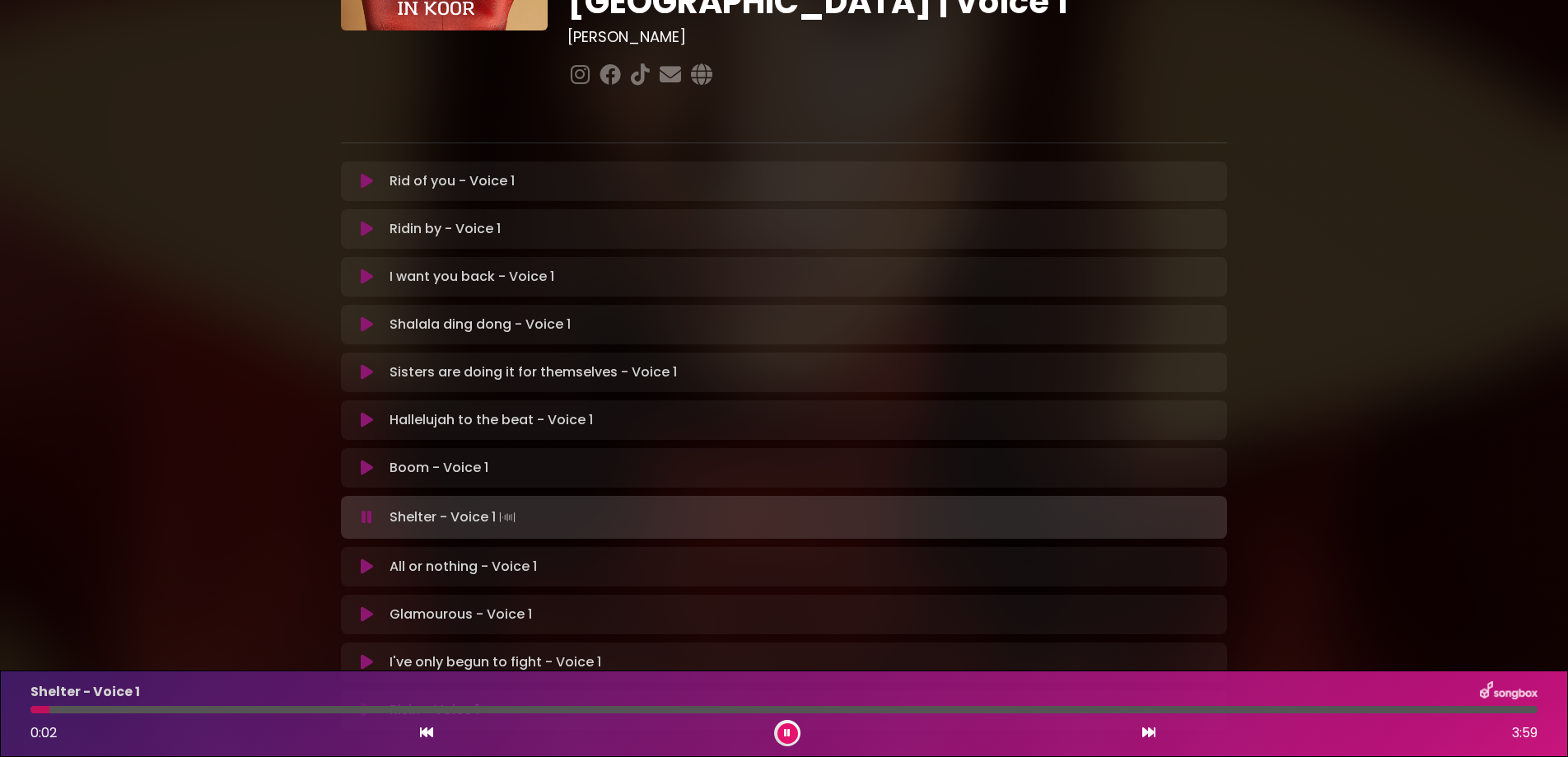
click at [266, 707] on div at bounding box center [783, 710] width 1506 height 8
click at [239, 708] on div at bounding box center [151, 710] width 242 height 8
click at [203, 706] on div at bounding box center [139, 710] width 217 height 8
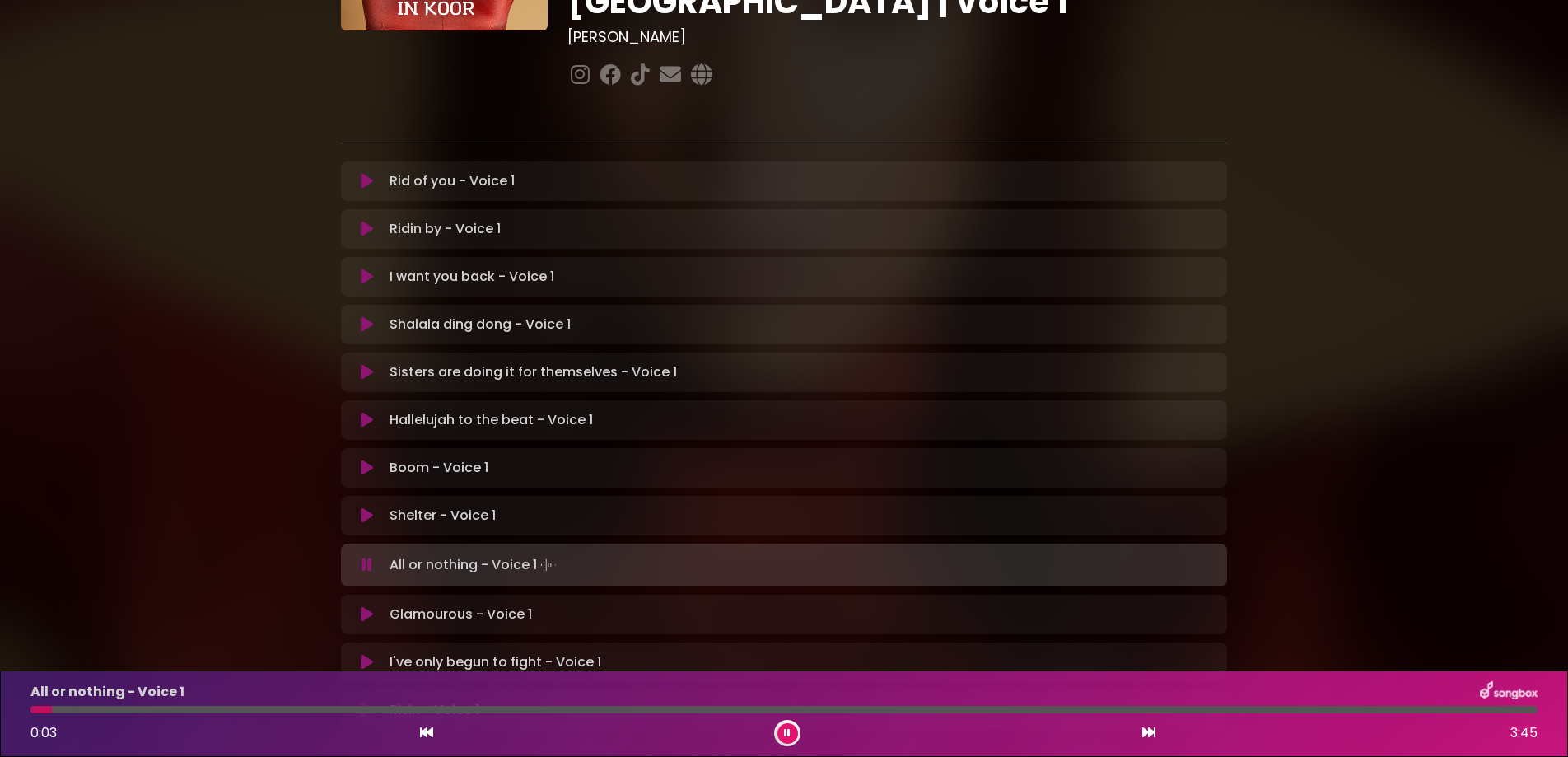
click at [360, 460] on icon at bounding box center [366, 468] width 13 height 17
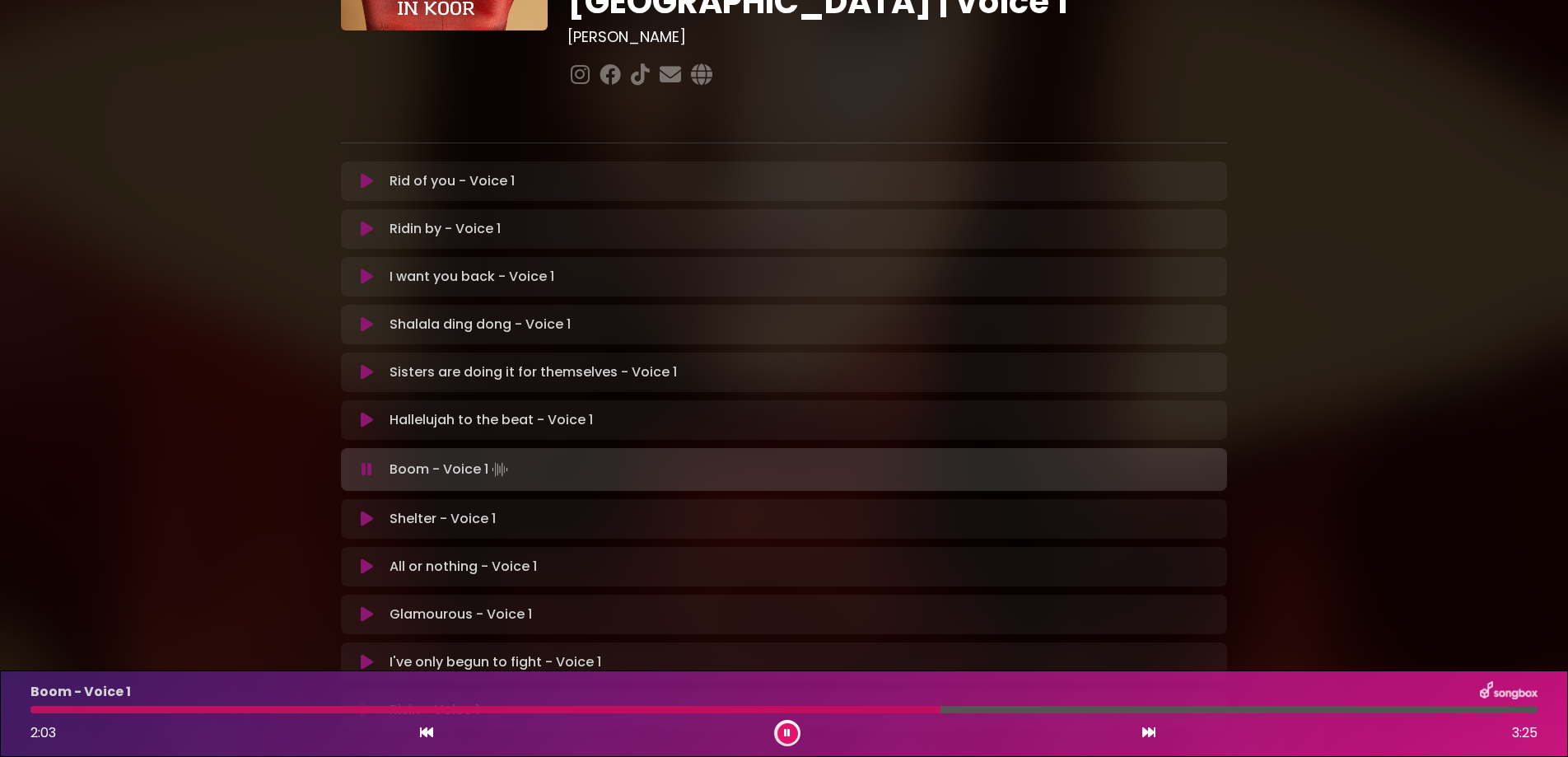
click at [779, 728] on button at bounding box center [787, 733] width 21 height 21
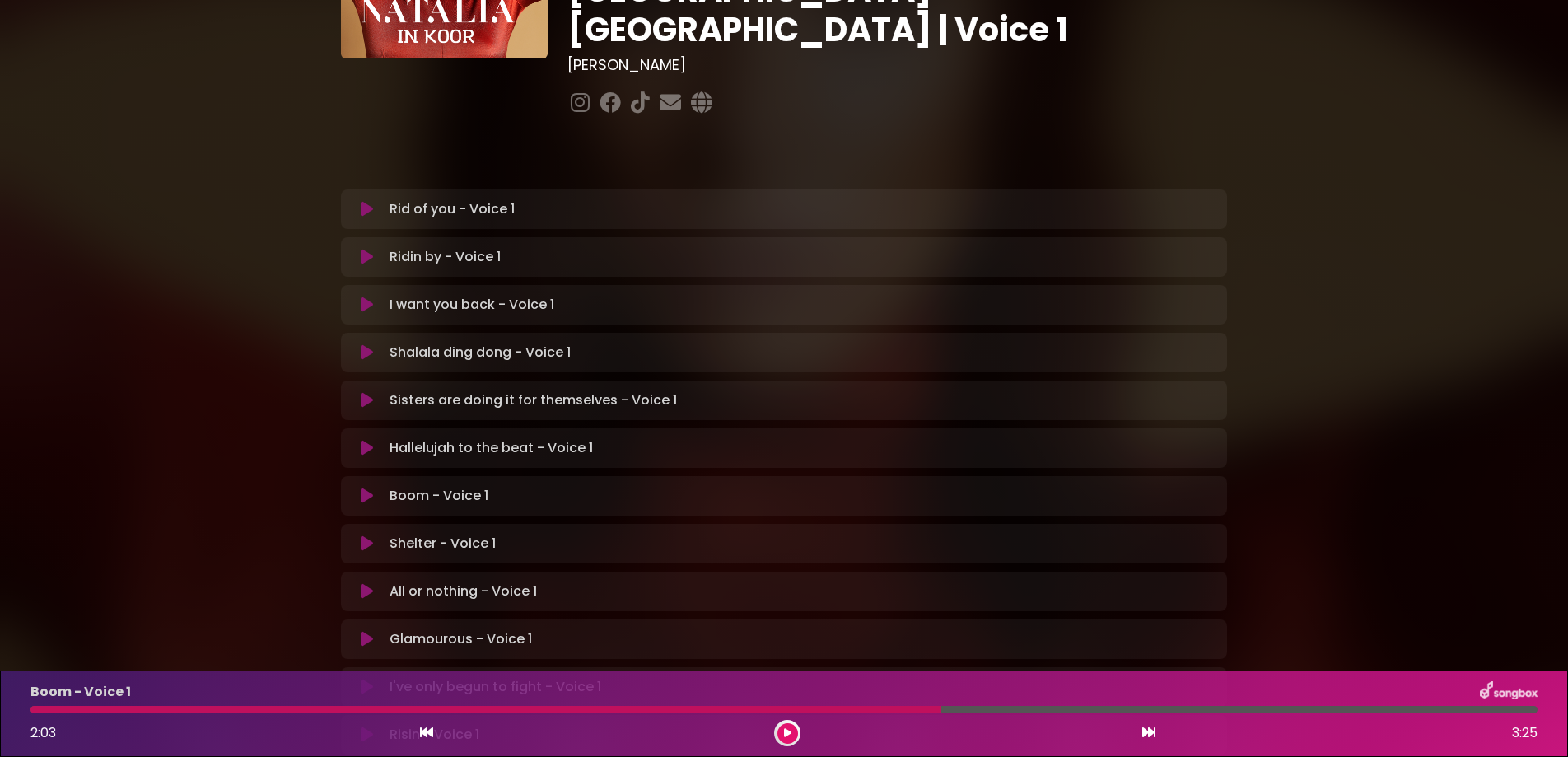
scroll to position [312, 0]
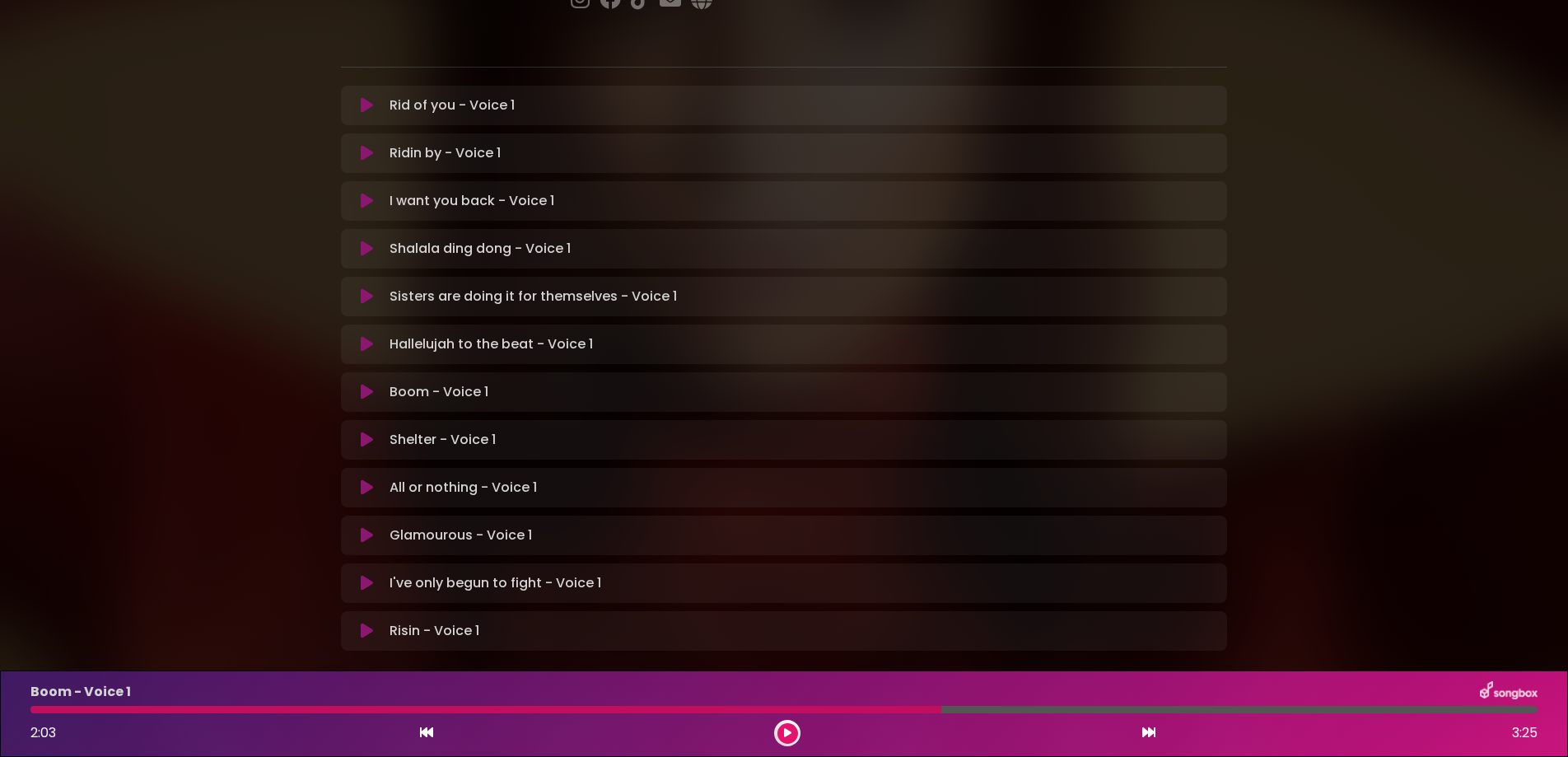
click at [360, 384] on icon at bounding box center [366, 392] width 13 height 17
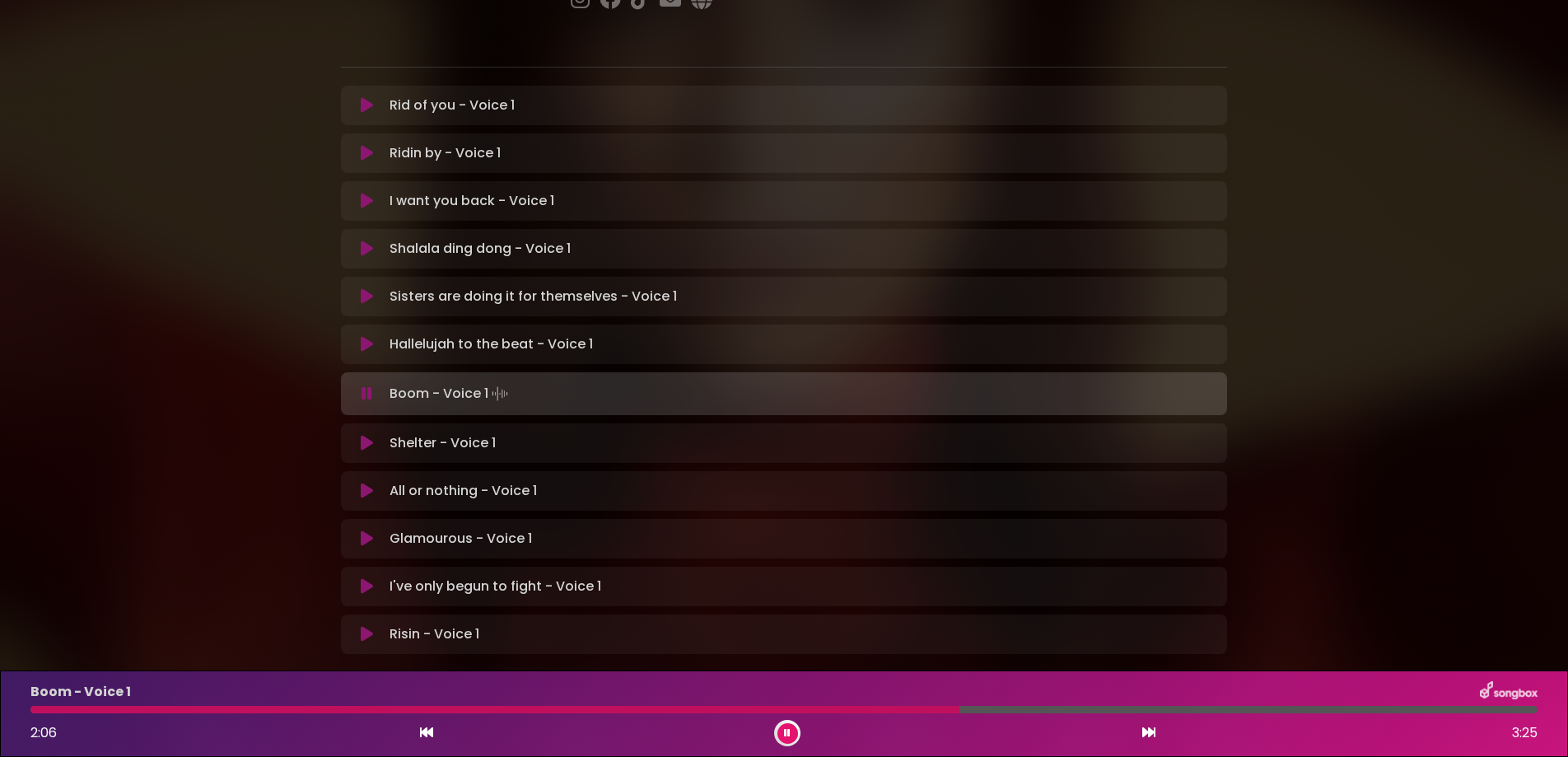
click at [1526, 706] on div at bounding box center [783, 710] width 1506 height 8
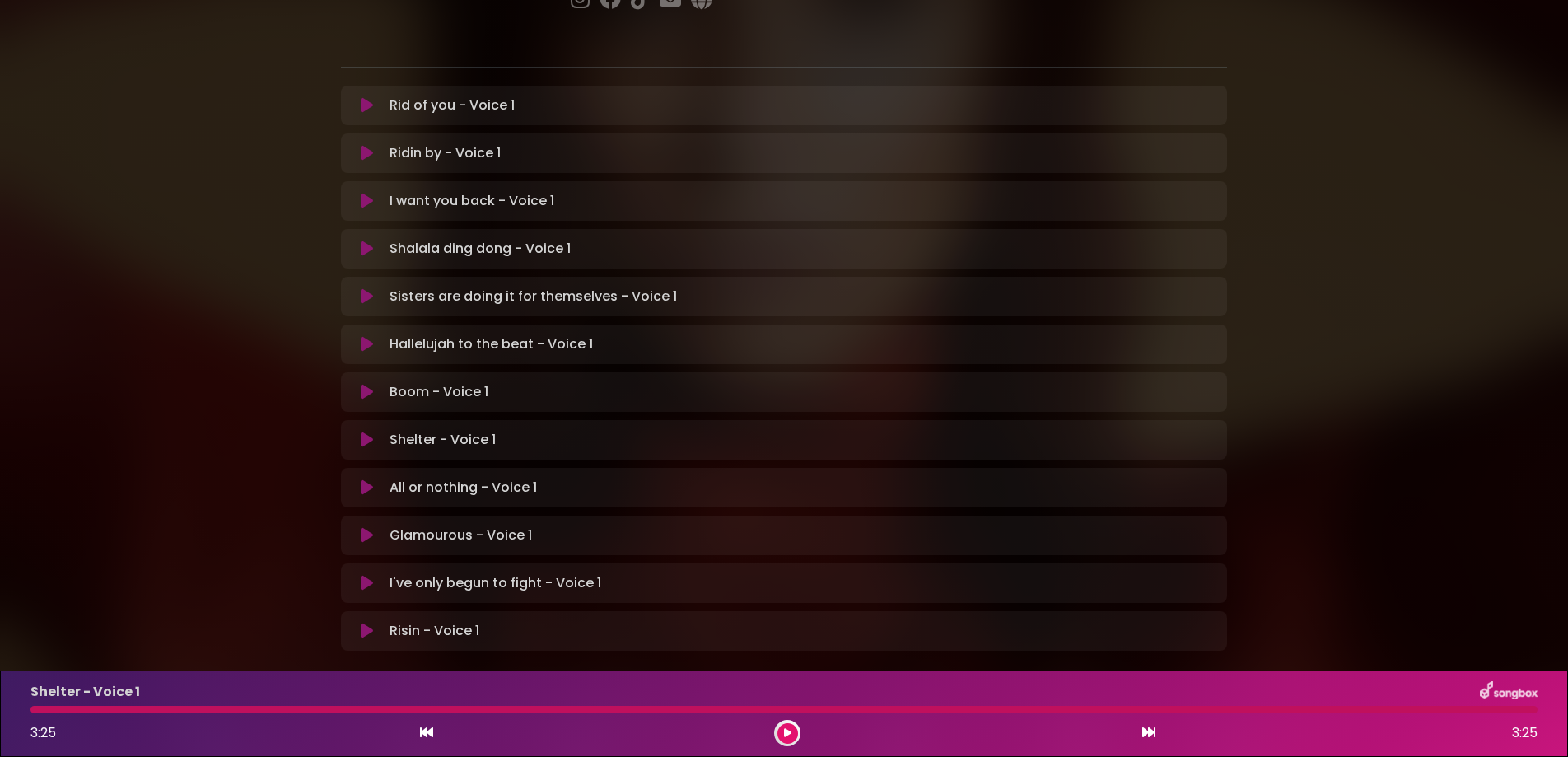
click at [780, 731] on button at bounding box center [787, 733] width 21 height 21
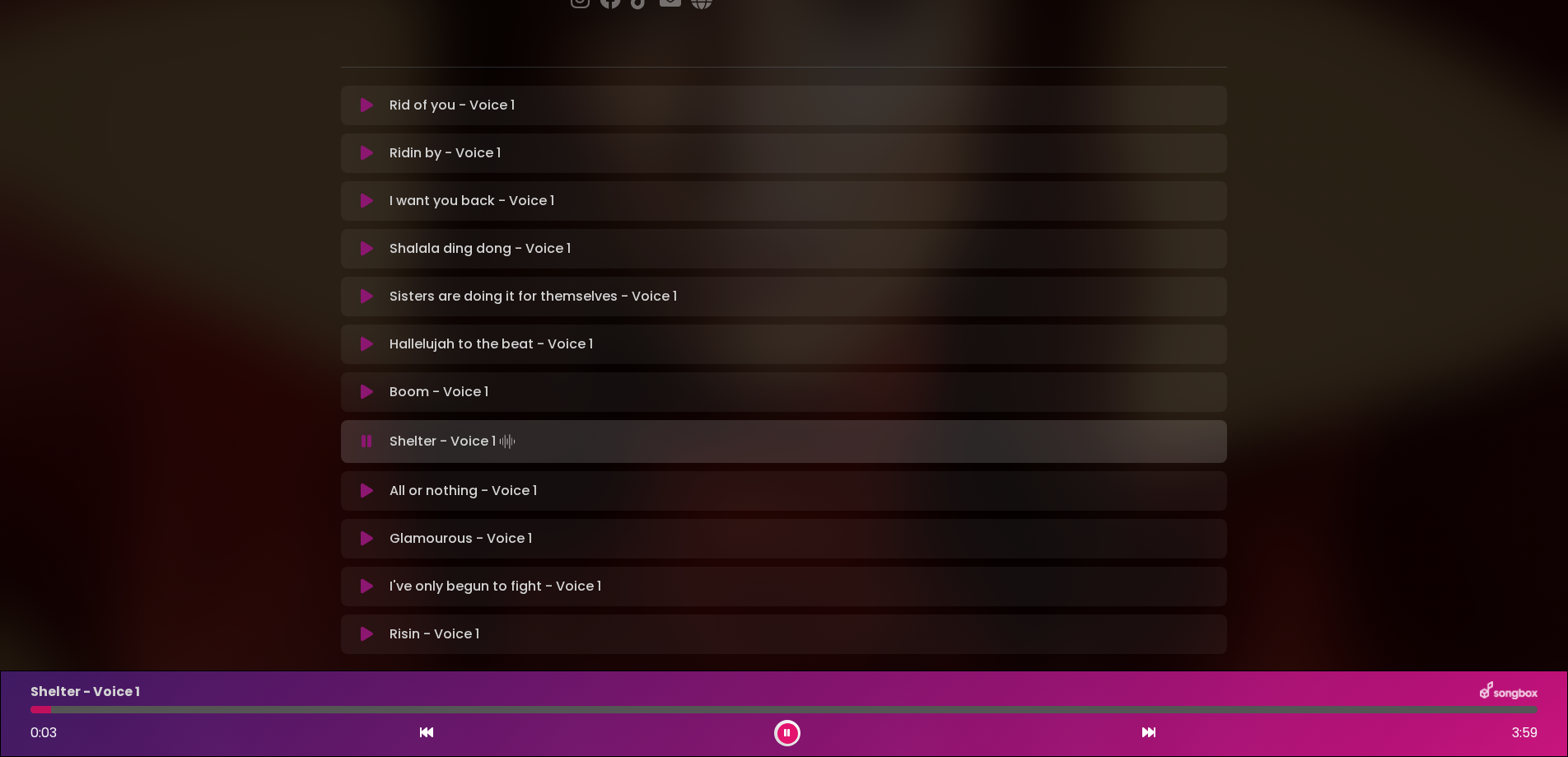
click at [360, 384] on icon at bounding box center [366, 392] width 13 height 17
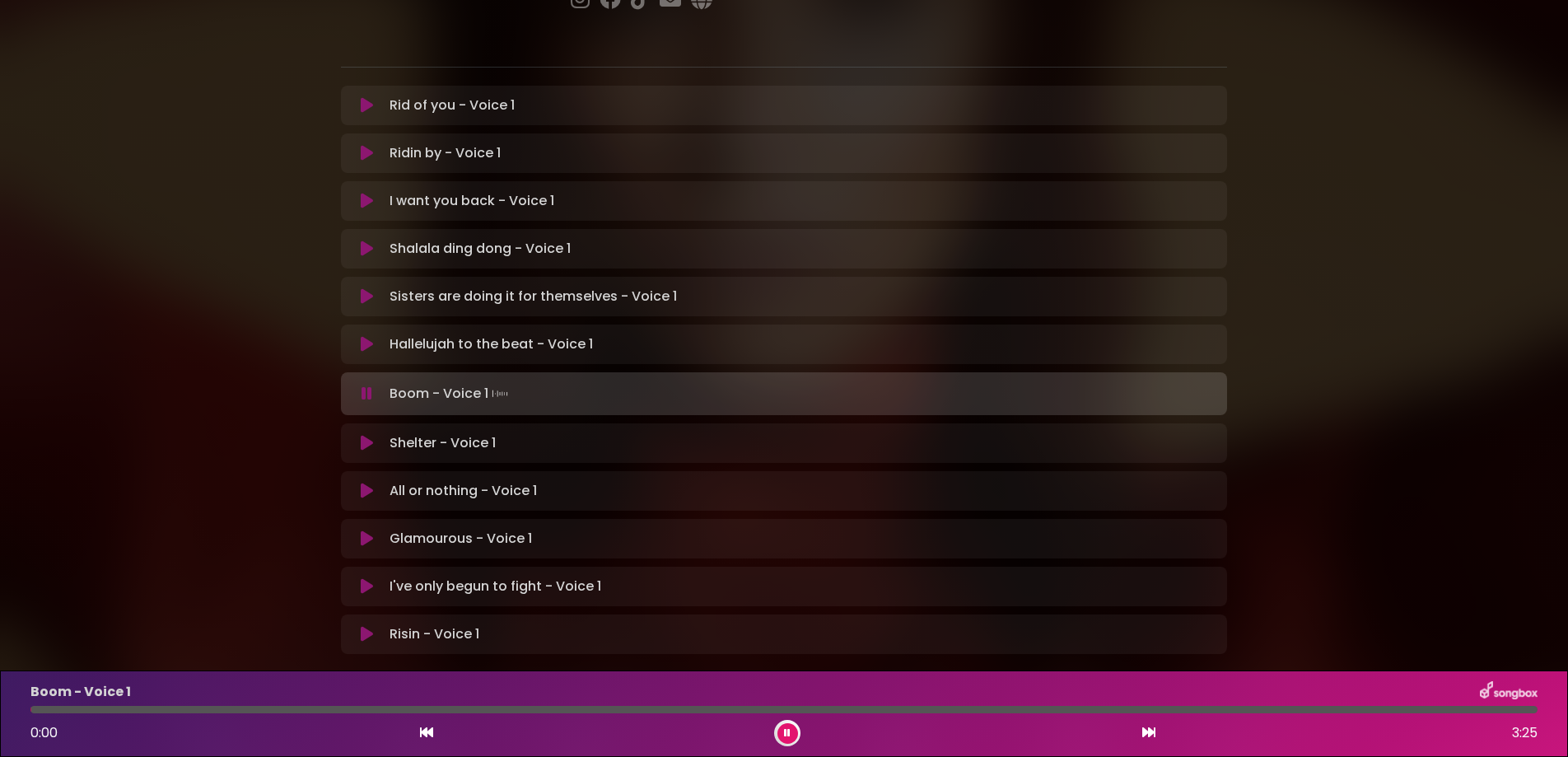
click at [180, 707] on div at bounding box center [783, 710] width 1506 height 8
click at [166, 707] on div at bounding box center [107, 710] width 155 height 8
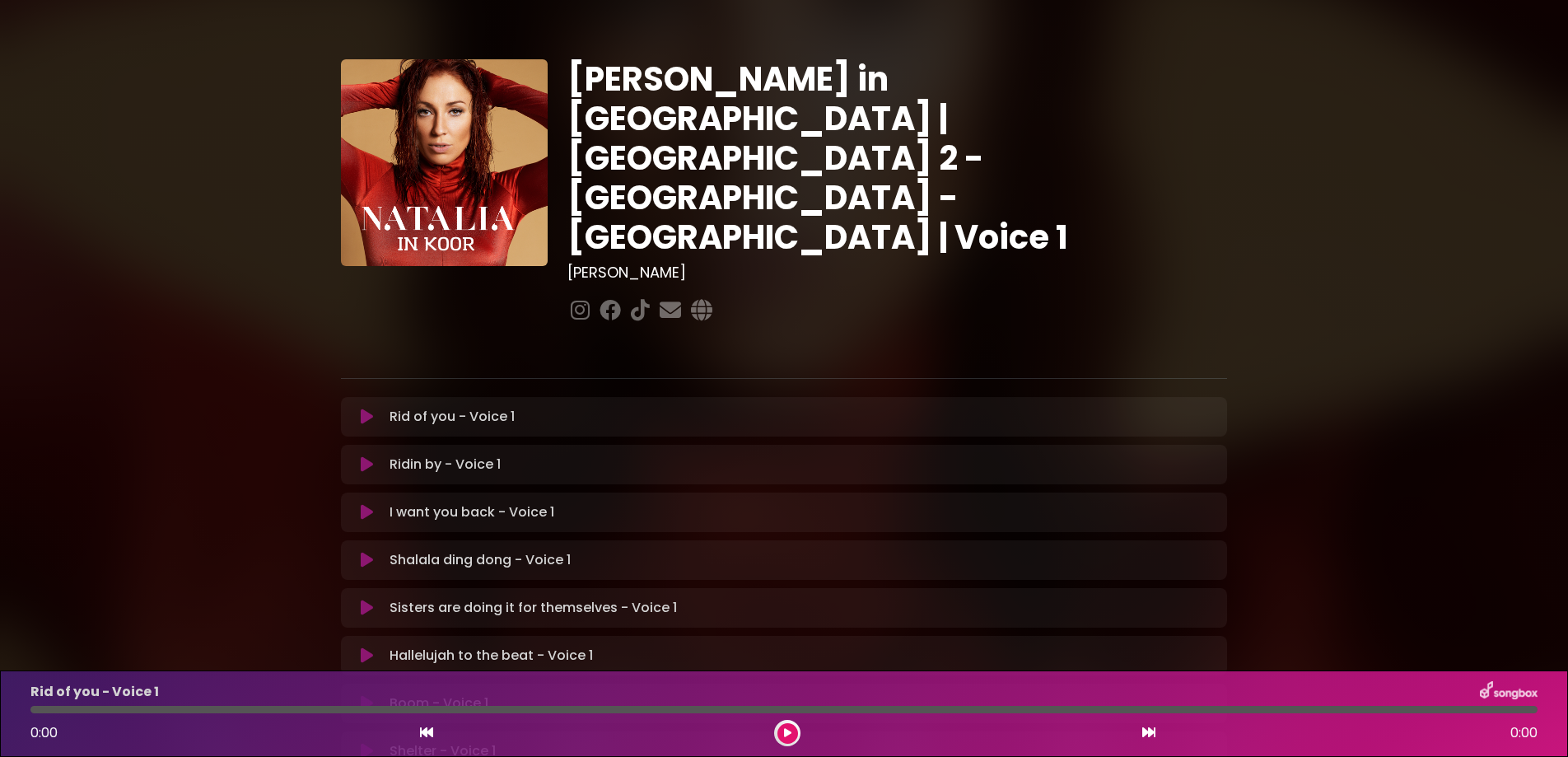
scroll to position [312, 0]
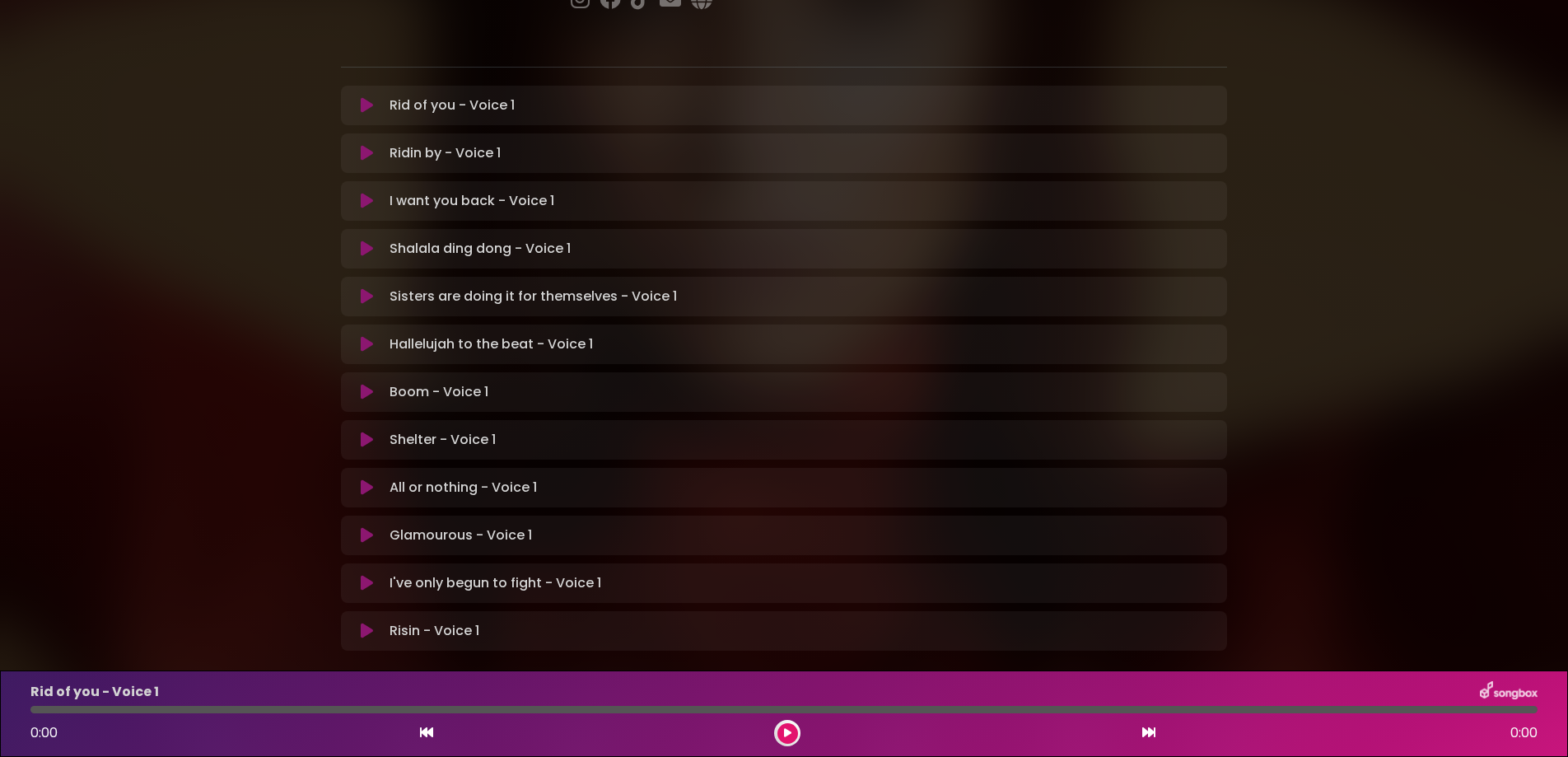
click at [360, 432] on icon at bounding box center [366, 440] width 13 height 17
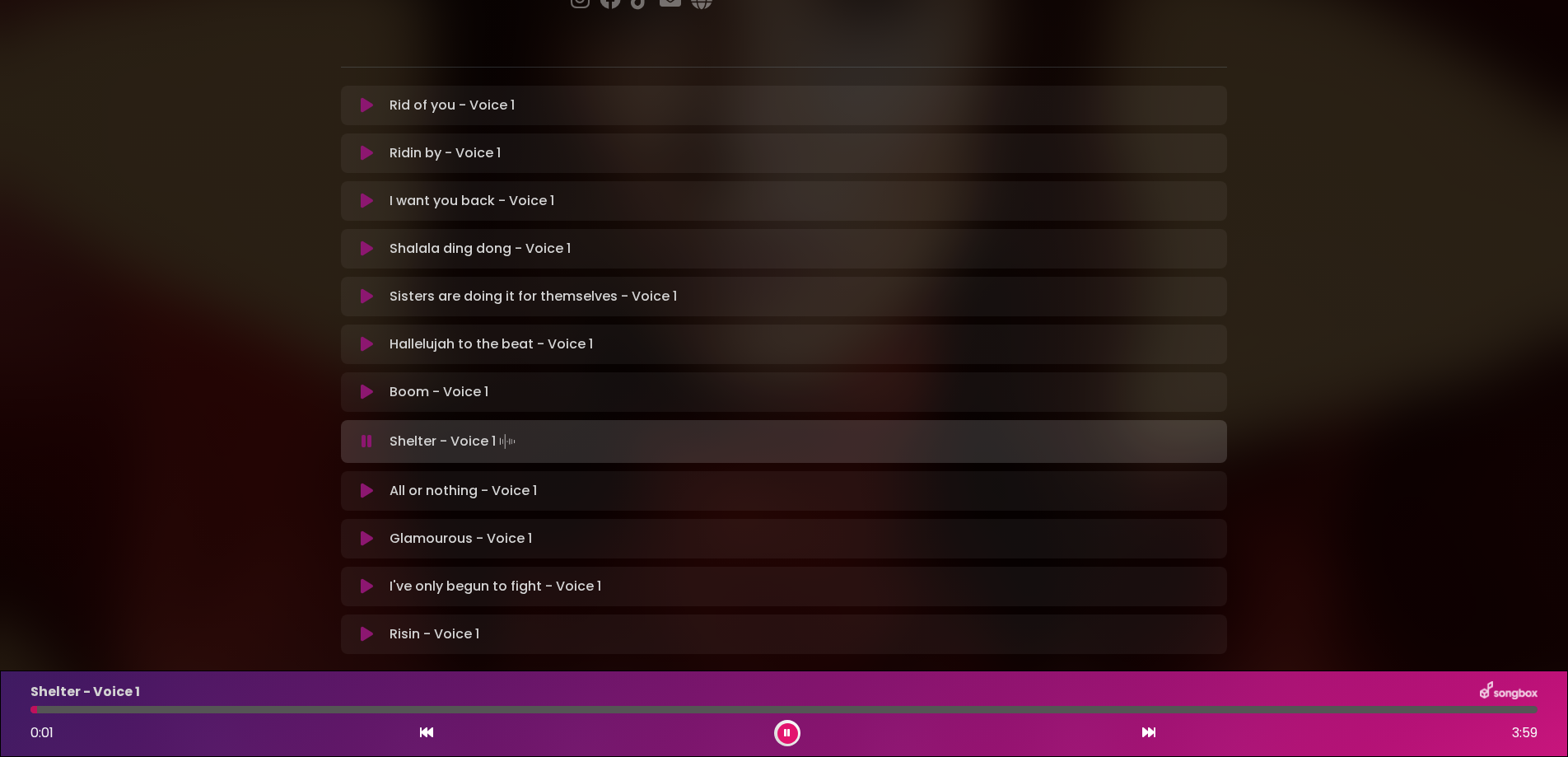
click at [934, 712] on div at bounding box center [783, 710] width 1506 height 8
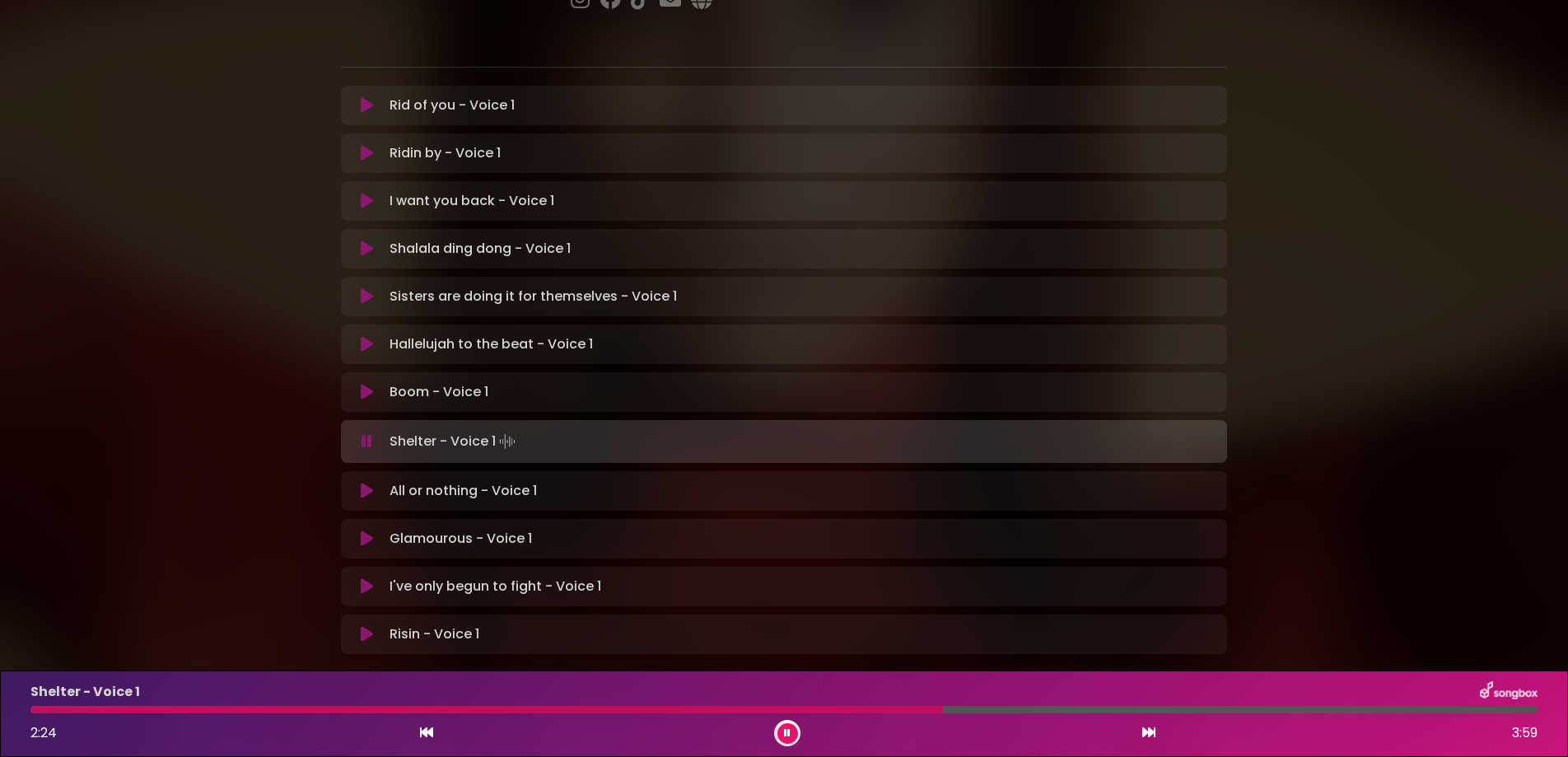
click at [1058, 707] on div at bounding box center [783, 710] width 1506 height 8
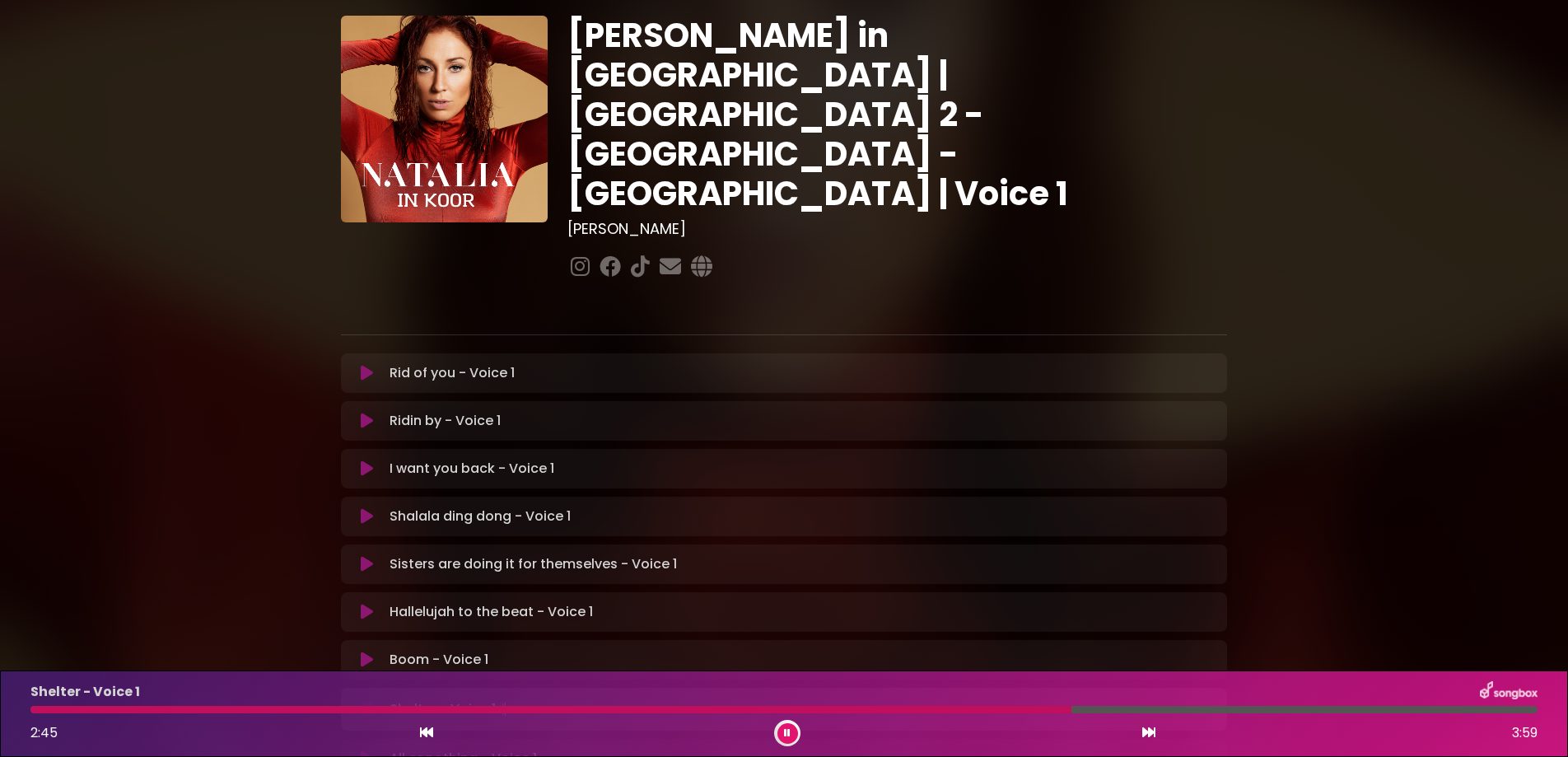
scroll to position [0, 0]
